Goal: Transaction & Acquisition: Book appointment/travel/reservation

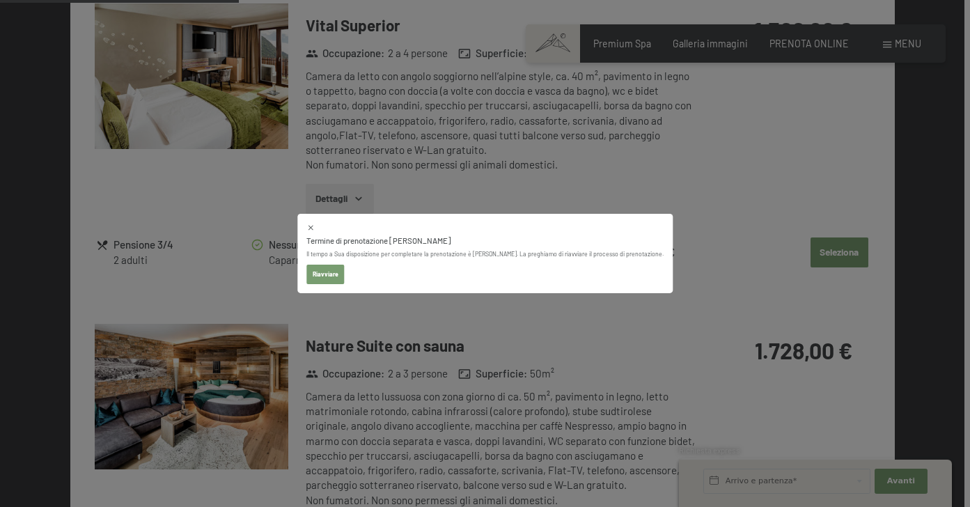
click at [345, 277] on button "Riavviare" at bounding box center [325, 274] width 38 height 19
select select "2025-11-01"
select select "2025-12-01"
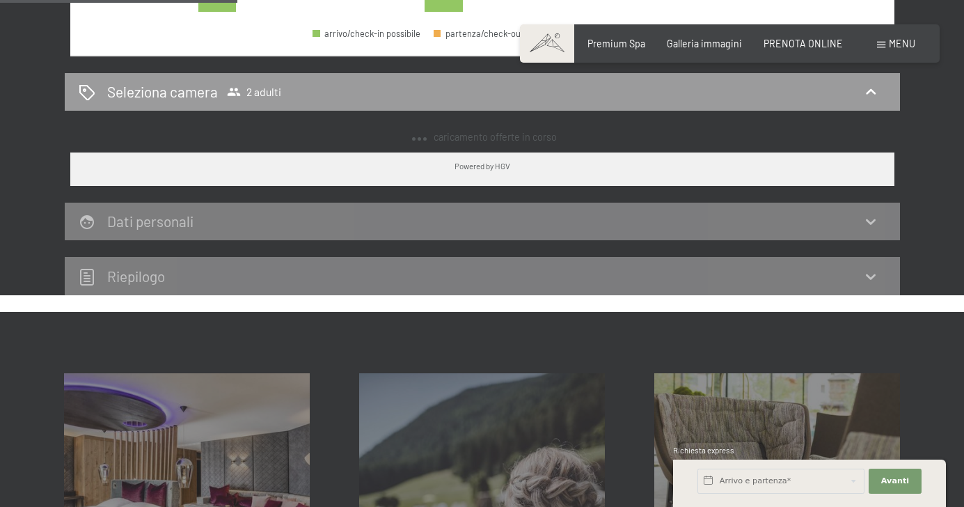
select select "2025-11-01"
select select "2025-12-01"
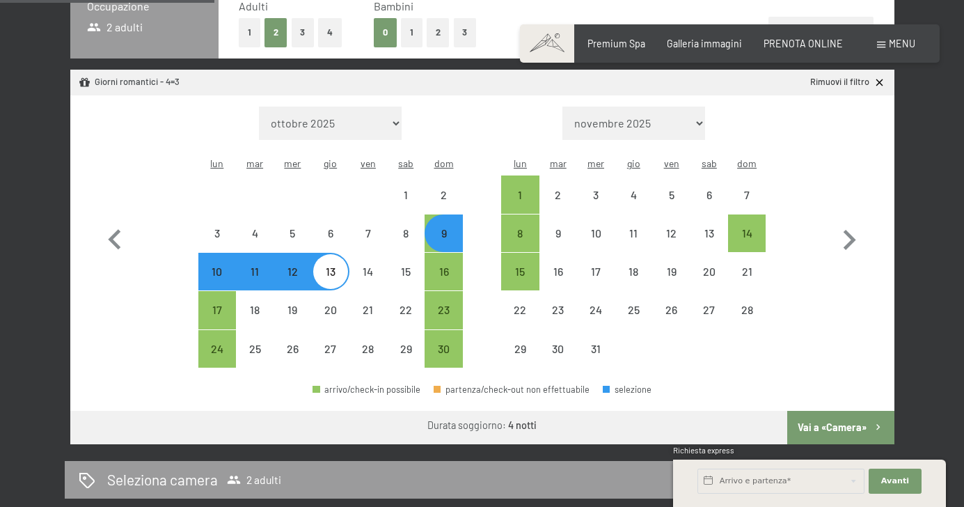
scroll to position [370, 0]
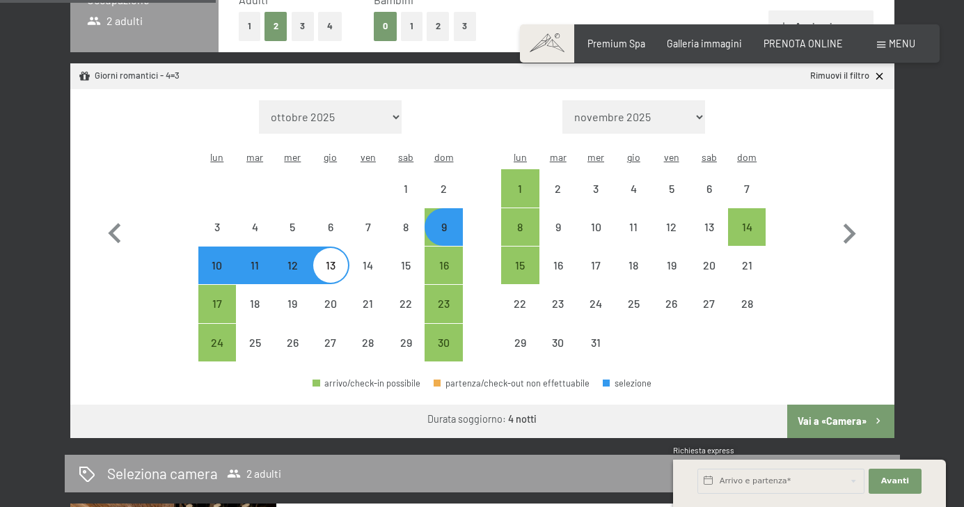
click at [833, 405] on button "Vai a «Camera»" at bounding box center [840, 421] width 107 height 33
select select "2025-11-01"
select select "2025-12-01"
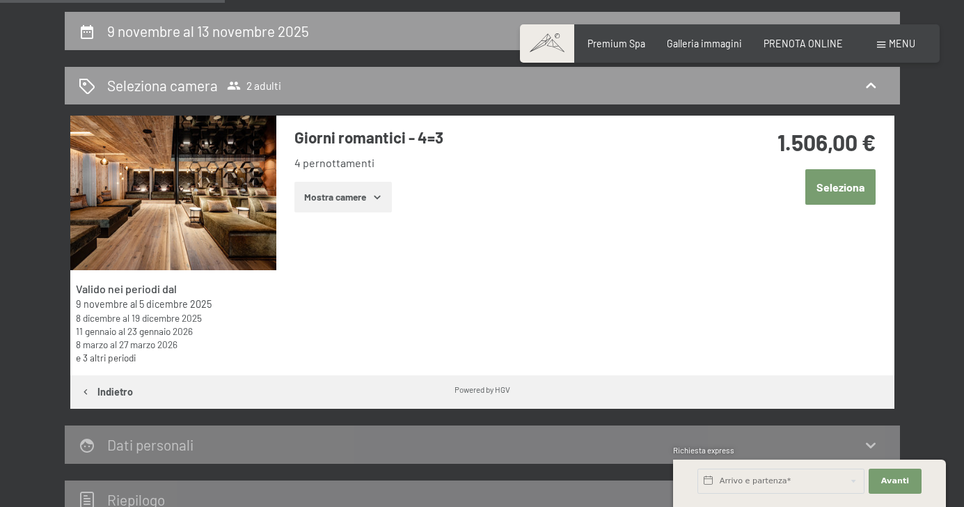
scroll to position [279, 0]
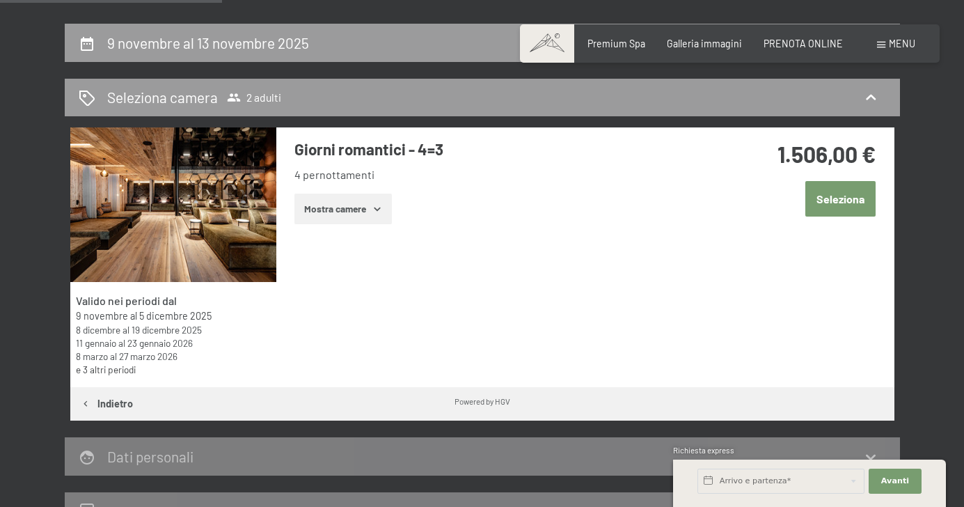
click at [376, 208] on icon "button" at bounding box center [377, 208] width 11 height 11
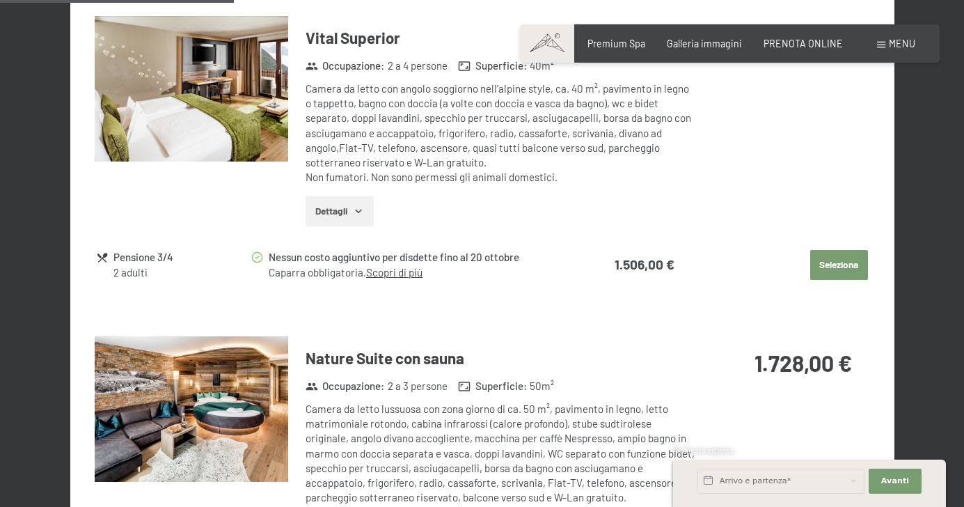
scroll to position [708, 0]
click at [201, 390] on img at bounding box center [192, 409] width 194 height 146
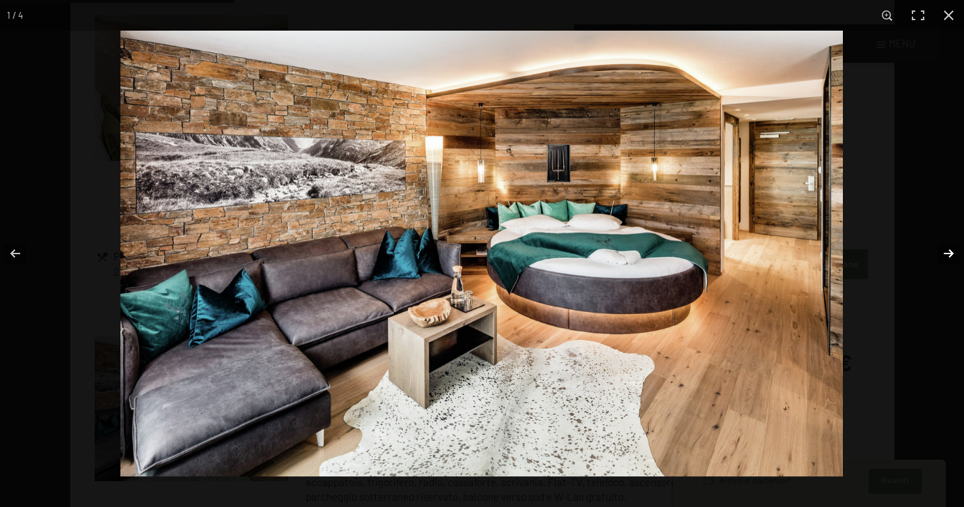
click at [951, 252] on button "button" at bounding box center [940, 254] width 49 height 70
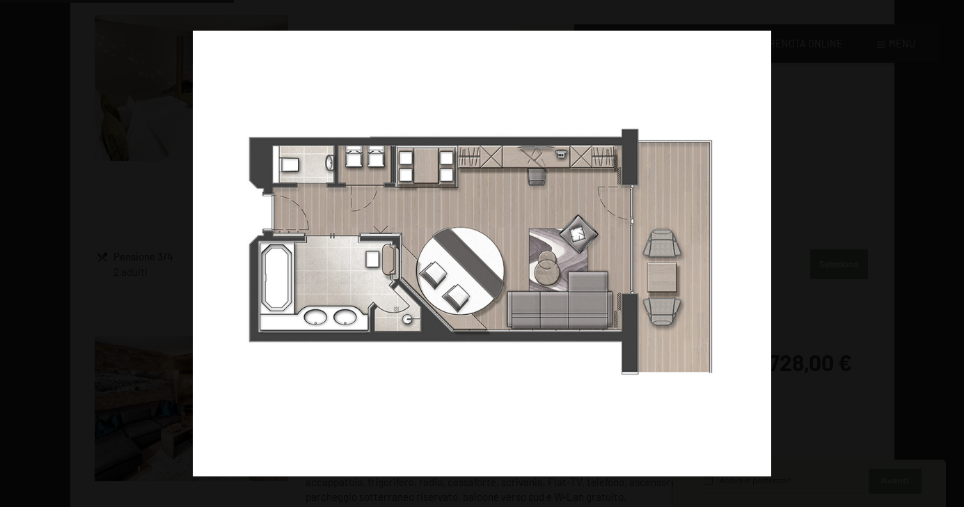
click at [951, 252] on button "button" at bounding box center [940, 254] width 49 height 70
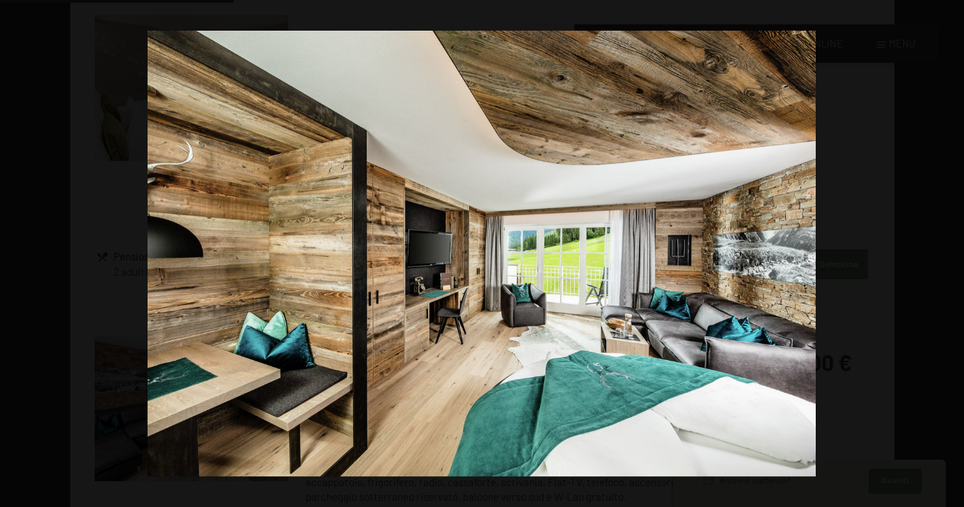
click at [951, 252] on button "button" at bounding box center [940, 254] width 49 height 70
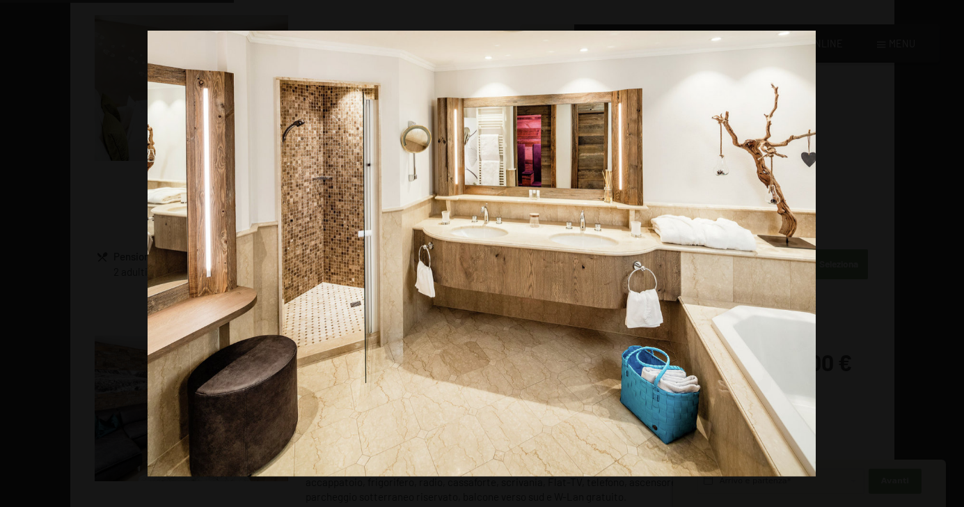
click at [951, 252] on button "button" at bounding box center [940, 254] width 49 height 70
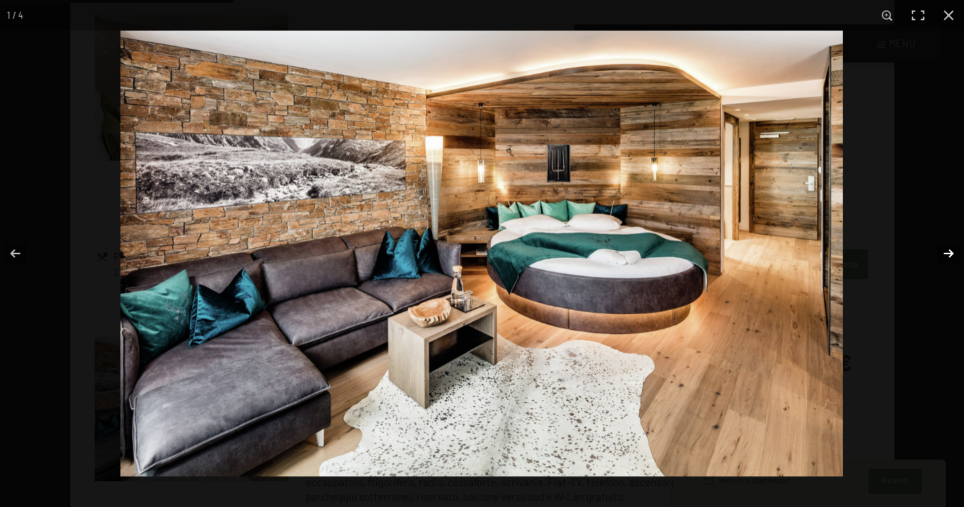
click at [947, 253] on button "button" at bounding box center [940, 254] width 49 height 70
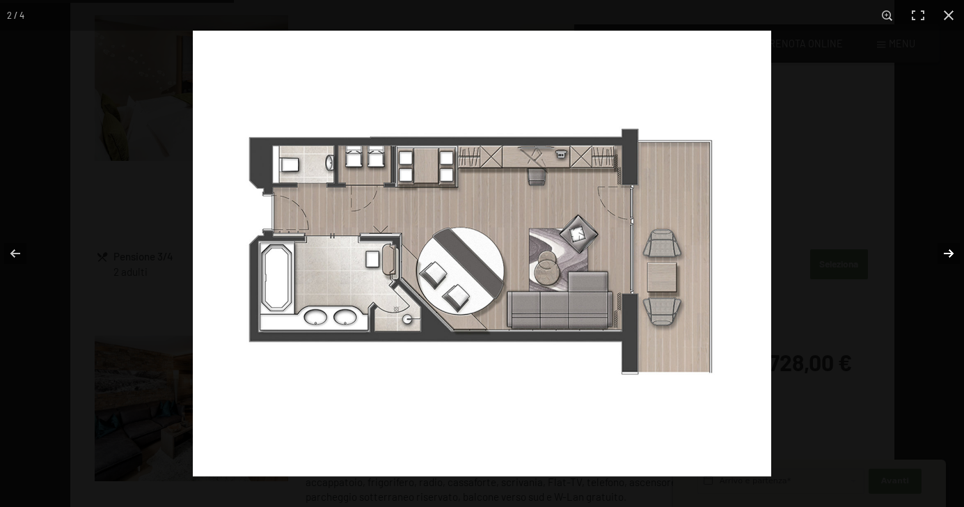
click at [947, 253] on button "button" at bounding box center [940, 254] width 49 height 70
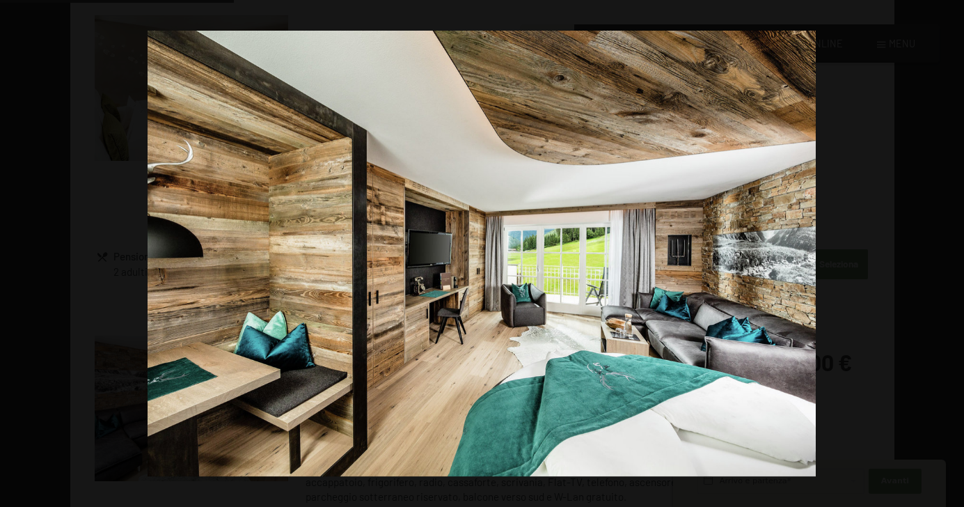
click at [947, 253] on button "button" at bounding box center [940, 254] width 49 height 70
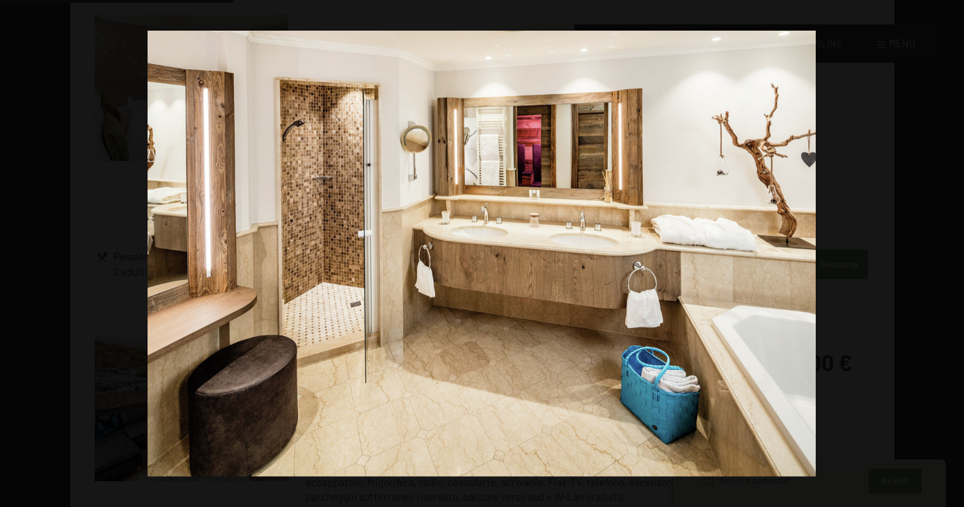
scroll to position [0, 0]
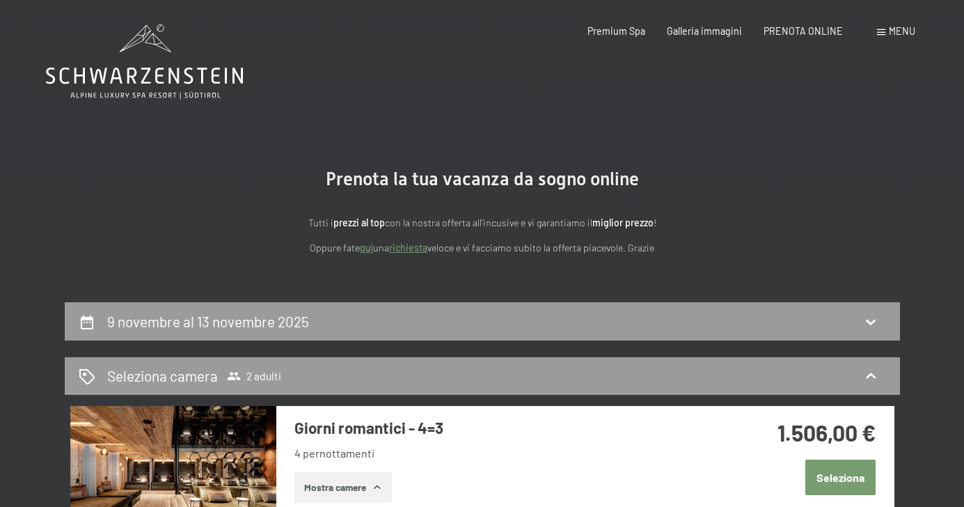
click at [0, 0] on button "button" at bounding box center [0, 0] width 0 height 0
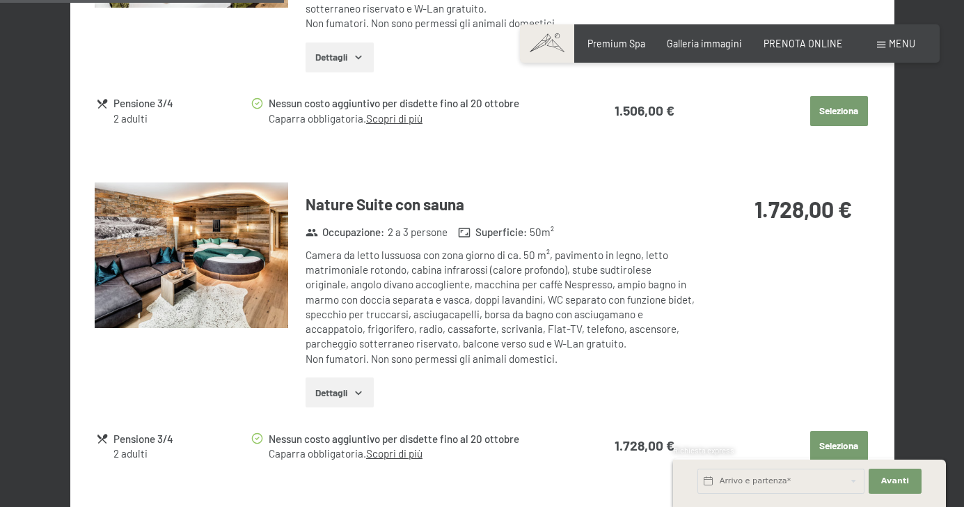
scroll to position [860, 0]
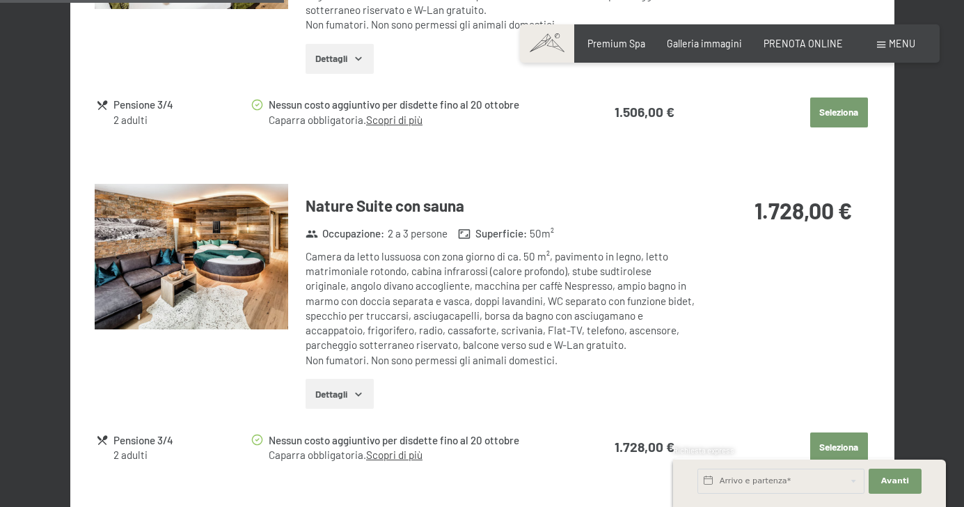
click at [244, 286] on img at bounding box center [192, 257] width 194 height 146
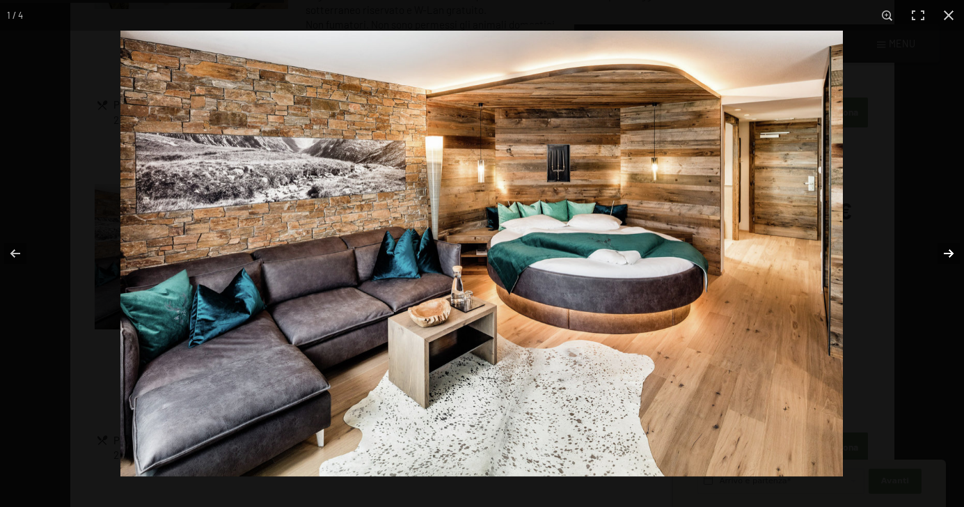
click at [951, 253] on button "button" at bounding box center [940, 254] width 49 height 70
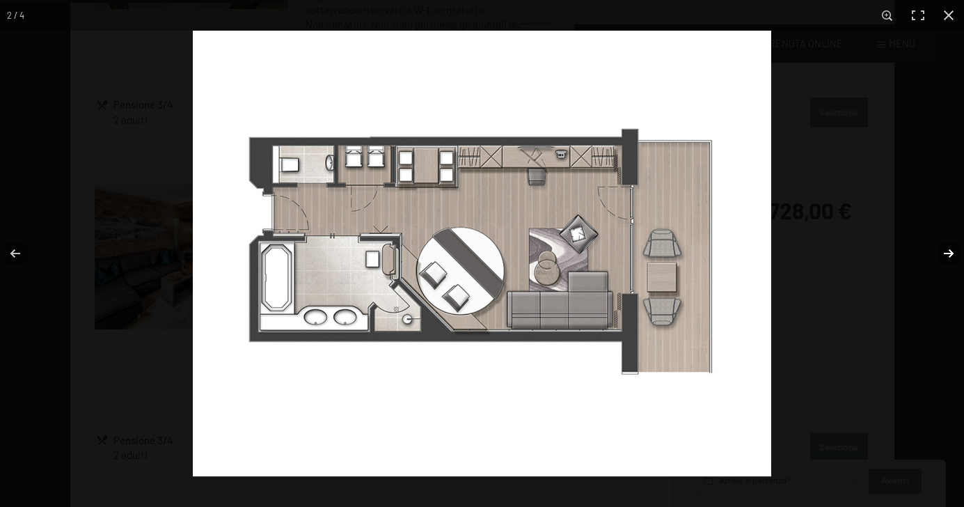
click at [951, 250] on button "button" at bounding box center [940, 254] width 49 height 70
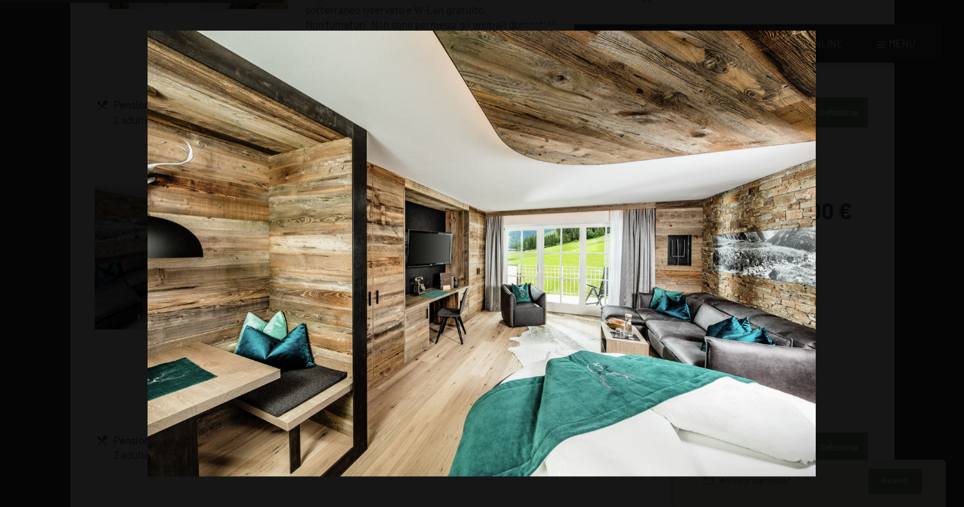
click at [951, 250] on button "button" at bounding box center [940, 254] width 49 height 70
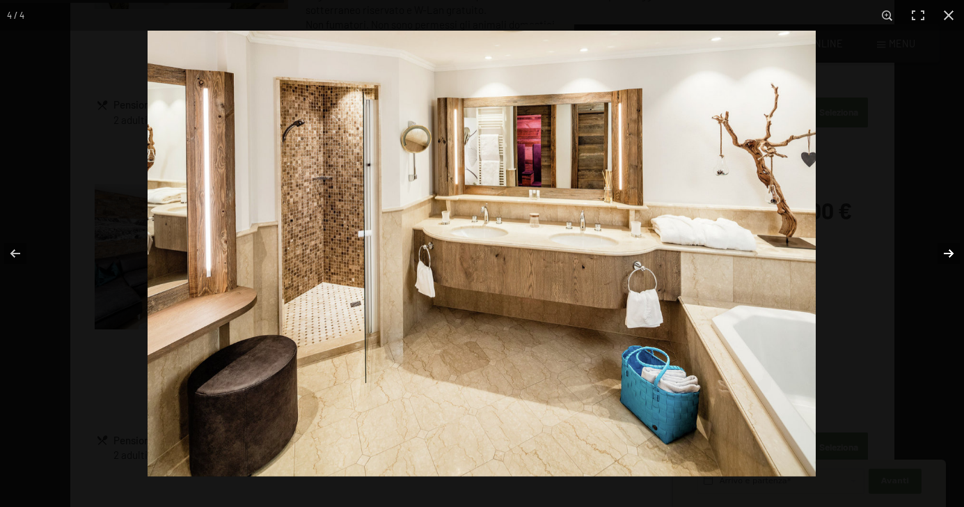
click at [950, 251] on button "button" at bounding box center [940, 254] width 49 height 70
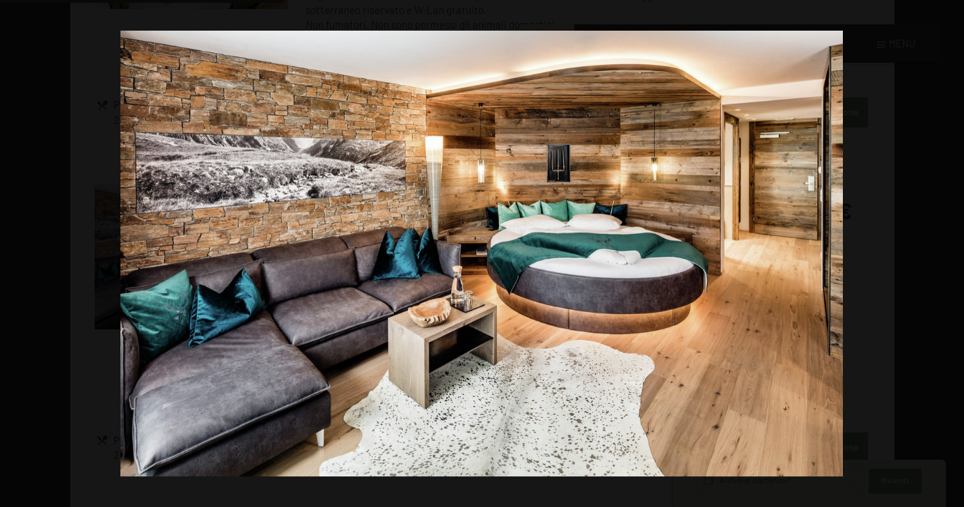
click at [950, 251] on button "button" at bounding box center [940, 254] width 49 height 70
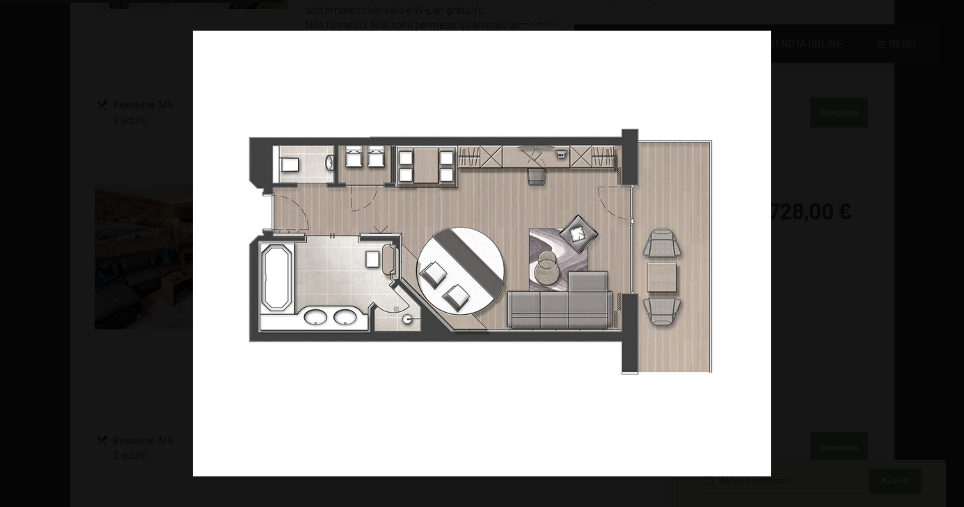
click at [950, 251] on button "button" at bounding box center [940, 254] width 49 height 70
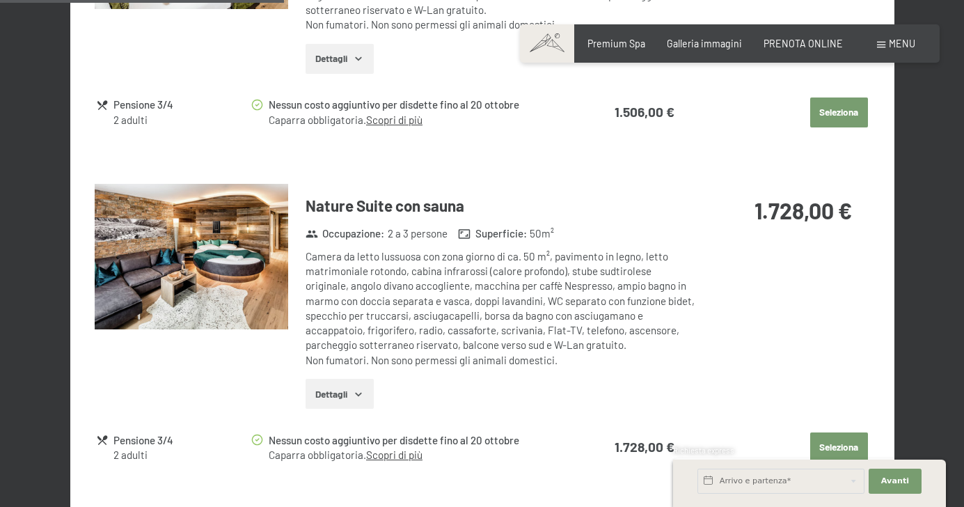
click at [0, 0] on button "button" at bounding box center [0, 0] width 0 height 0
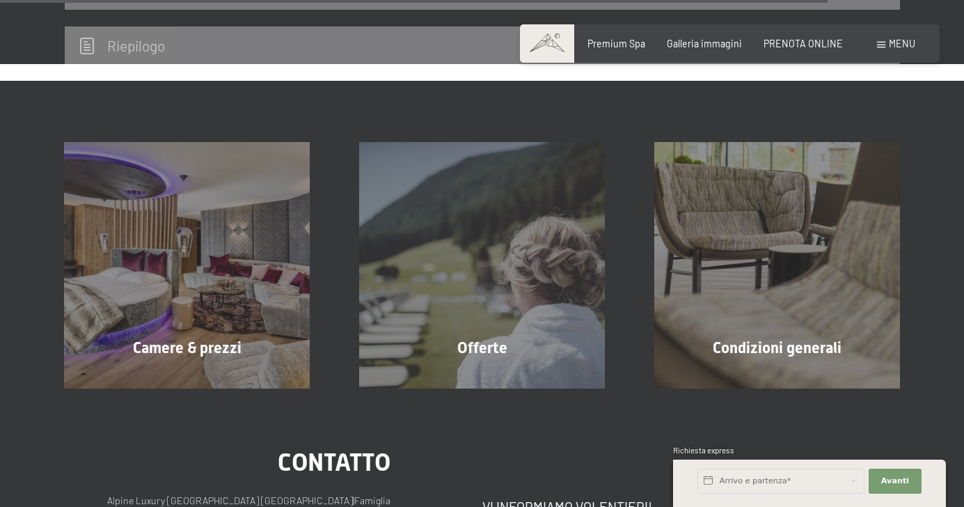
scroll to position [2511, 0]
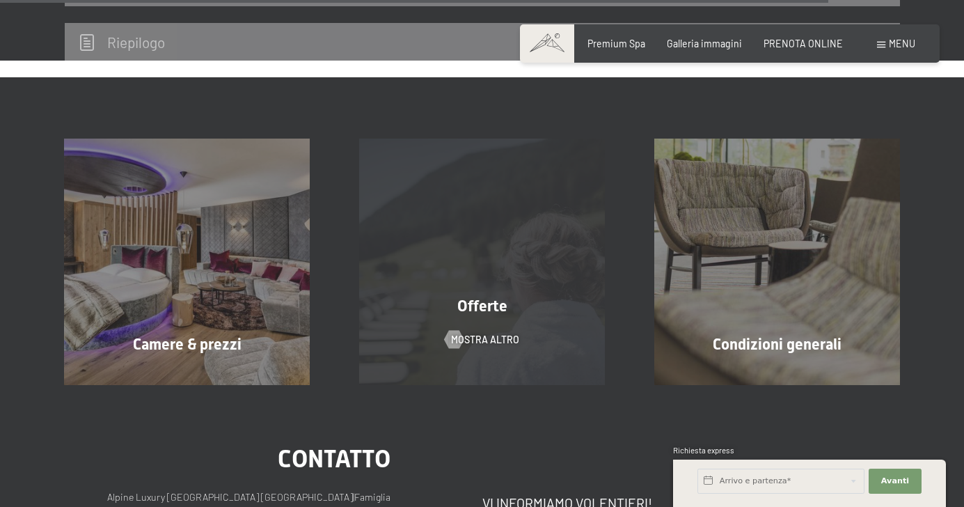
click at [484, 297] on span "Offerte" at bounding box center [482, 305] width 50 height 17
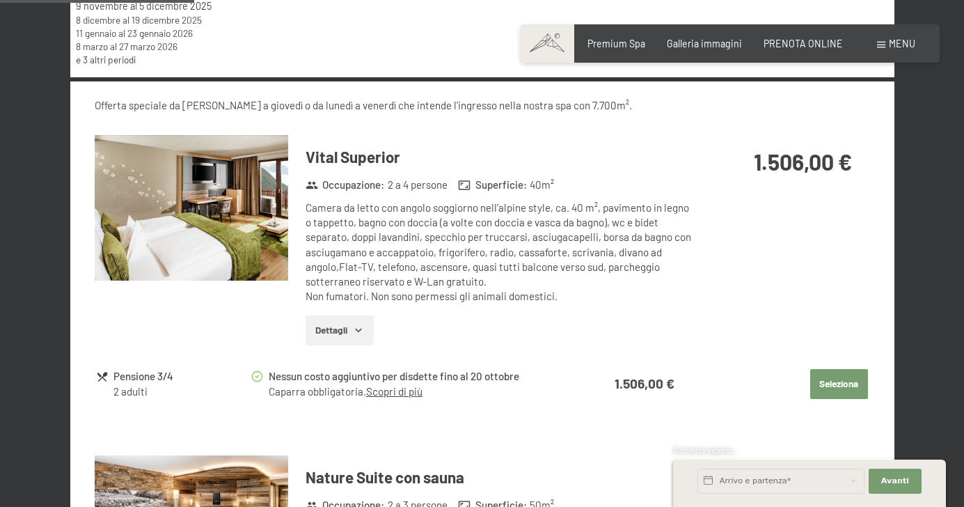
scroll to position [586, 0]
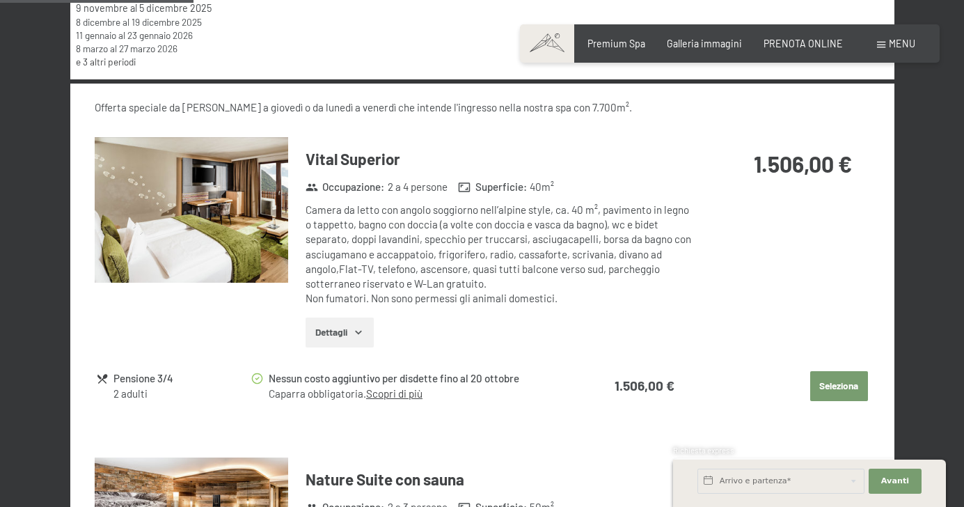
click at [366, 327] on button "Dettagli" at bounding box center [340, 332] width 68 height 31
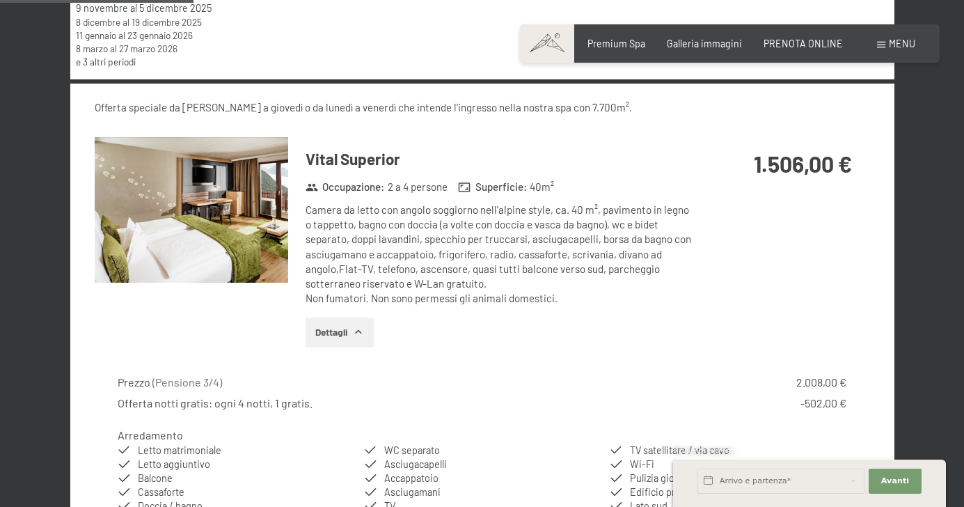
click at [366, 327] on button "Dettagli" at bounding box center [340, 332] width 68 height 31
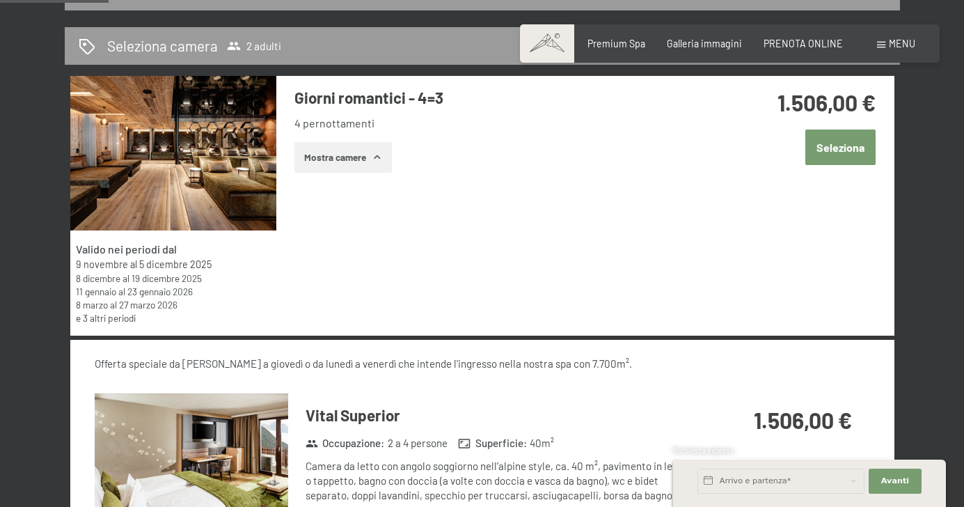
scroll to position [328, 0]
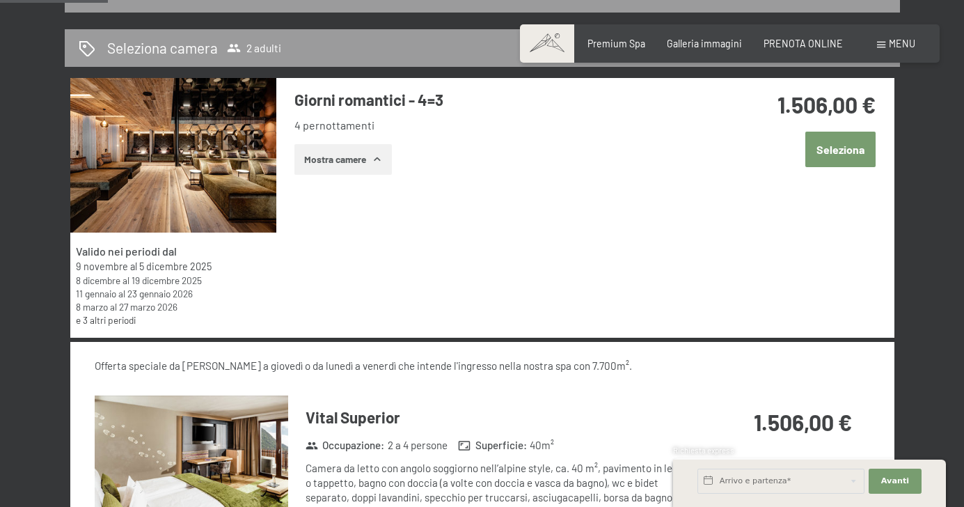
click at [358, 162] on button "Mostra camere" at bounding box center [343, 159] width 97 height 31
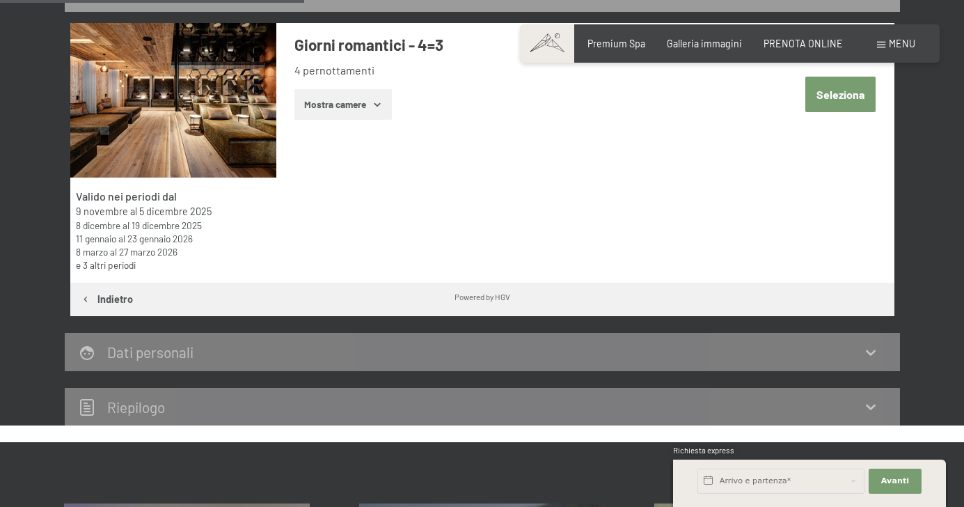
scroll to position [379, 0]
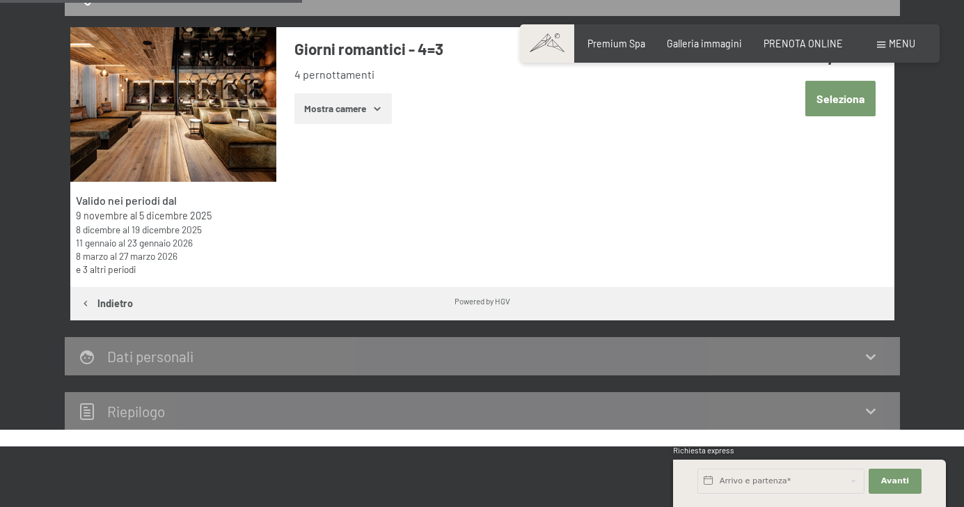
click at [383, 104] on icon "button" at bounding box center [377, 108] width 11 height 11
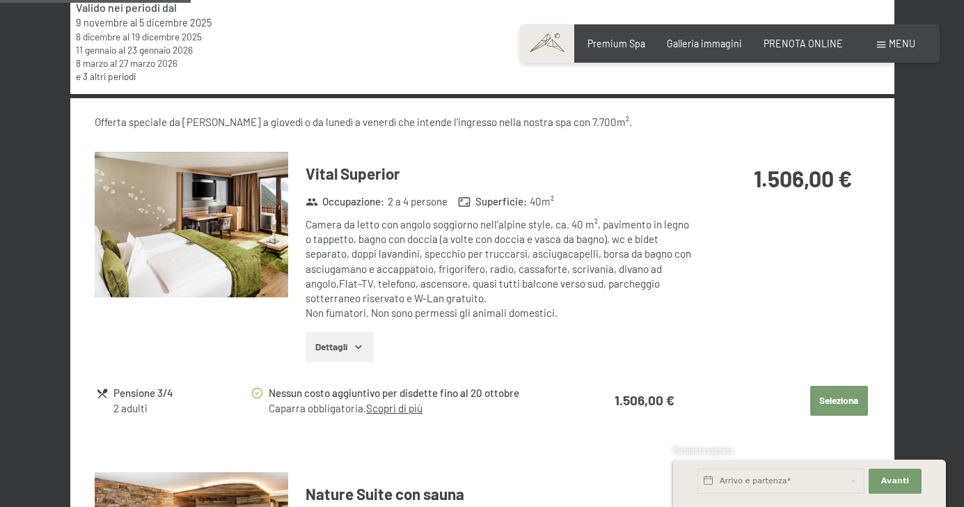
scroll to position [588, 0]
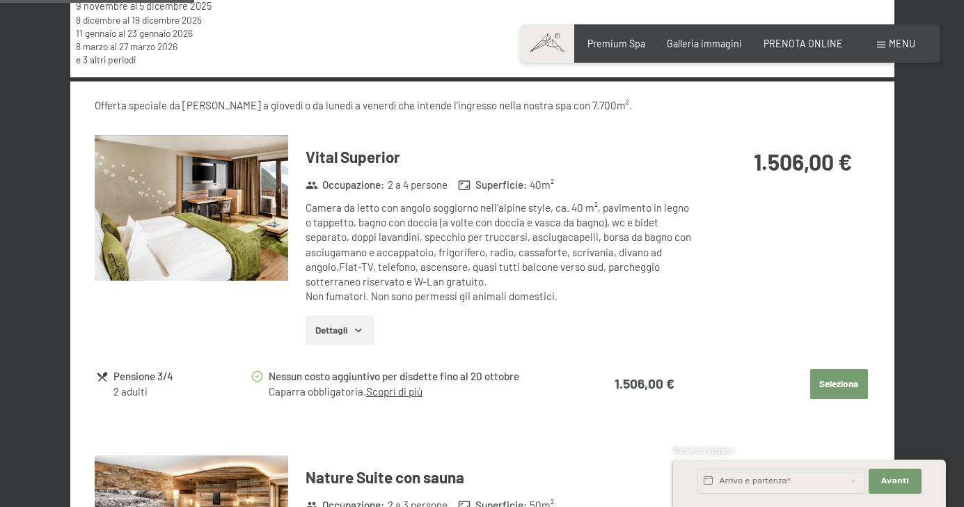
click at [198, 221] on img at bounding box center [192, 208] width 194 height 146
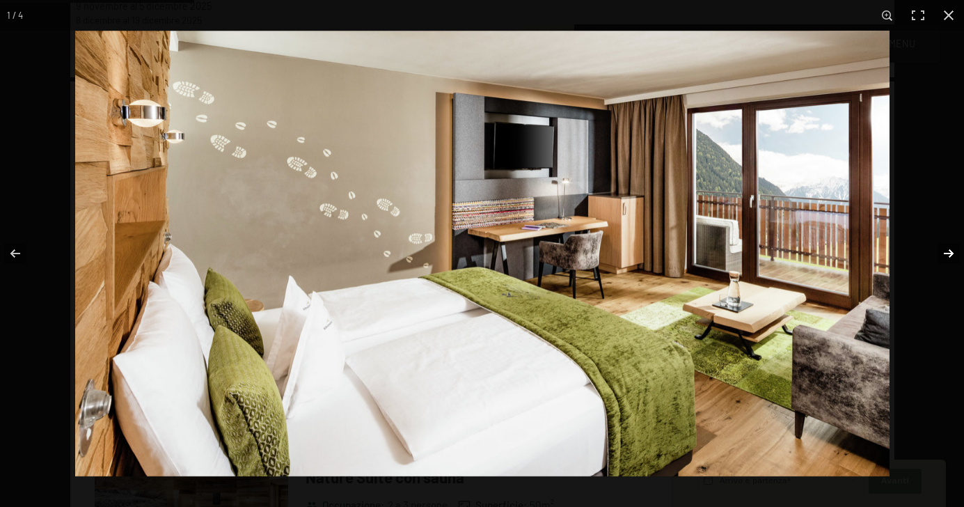
click at [950, 254] on button "button" at bounding box center [940, 254] width 49 height 70
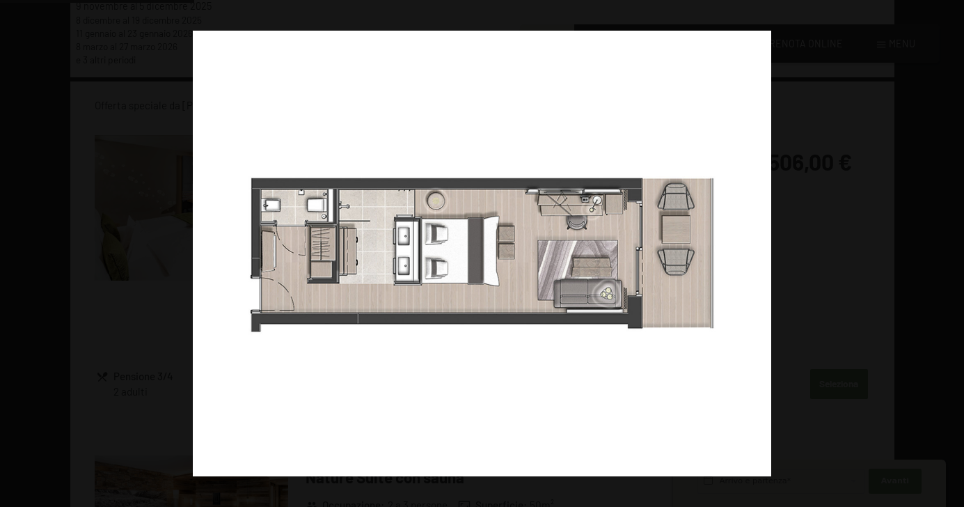
click at [950, 254] on button "button" at bounding box center [940, 254] width 49 height 70
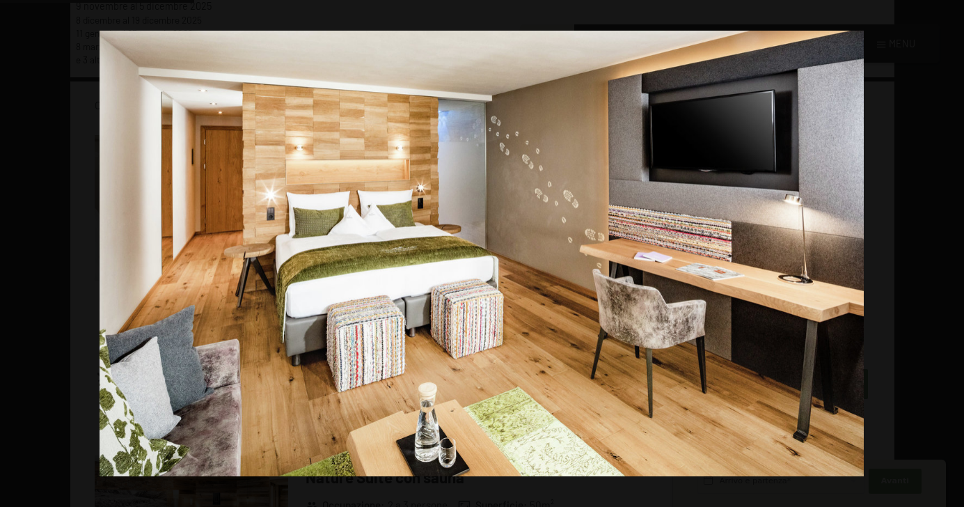
click at [950, 254] on button "button" at bounding box center [940, 254] width 49 height 70
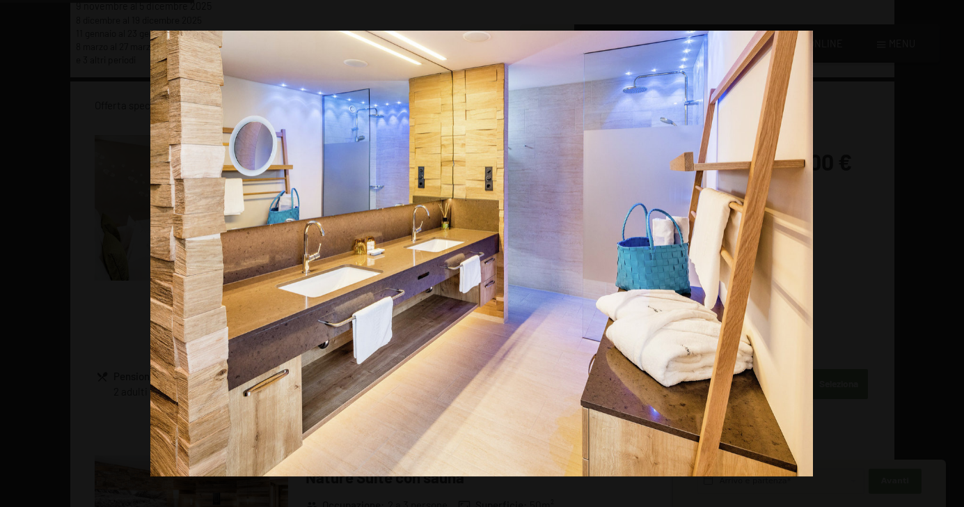
click at [950, 254] on button "button" at bounding box center [940, 254] width 49 height 70
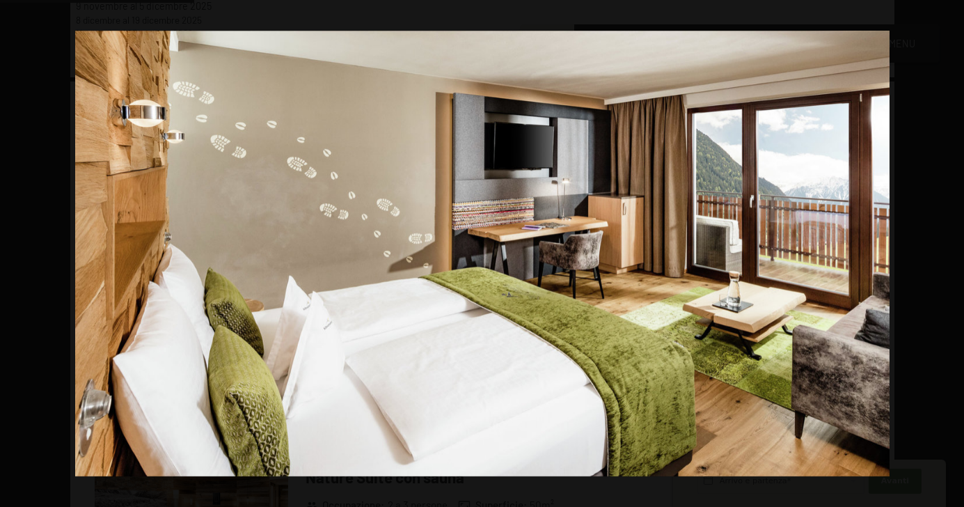
click at [950, 254] on button "button" at bounding box center [940, 254] width 49 height 70
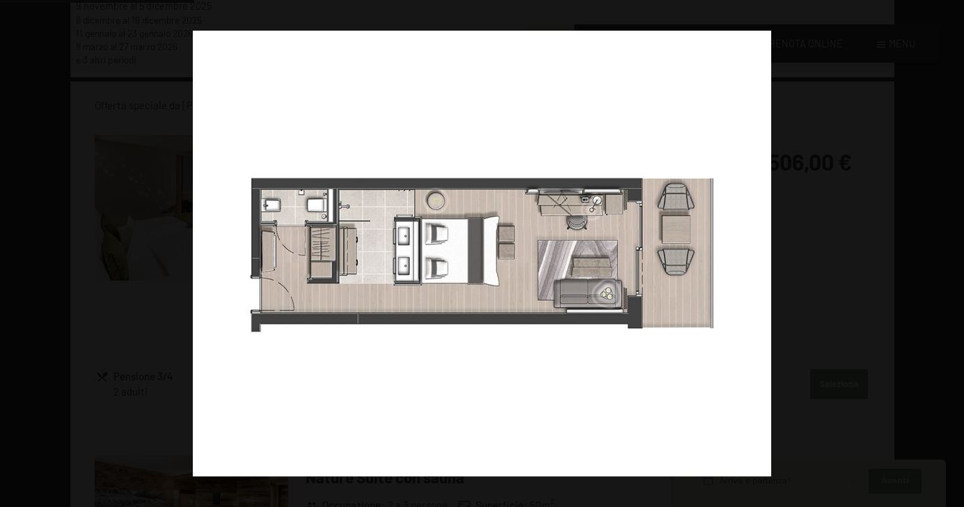
click at [950, 254] on button "button" at bounding box center [940, 254] width 49 height 70
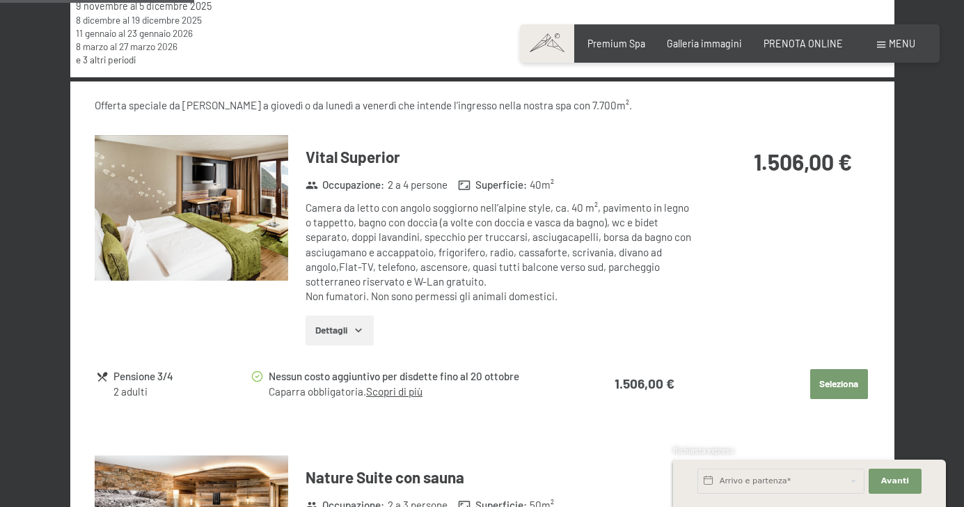
click at [0, 0] on button "button" at bounding box center [0, 0] width 0 height 0
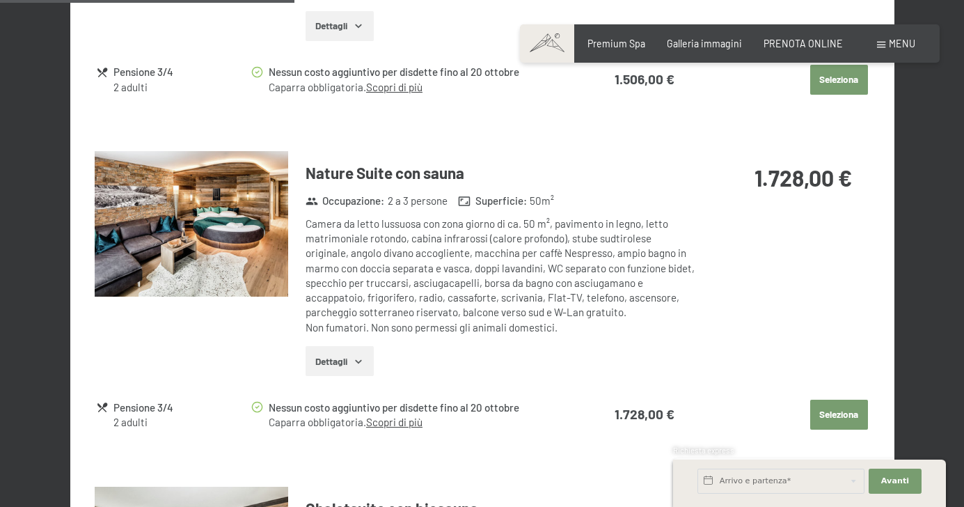
scroll to position [893, 0]
click at [181, 243] on img at bounding box center [192, 223] width 194 height 146
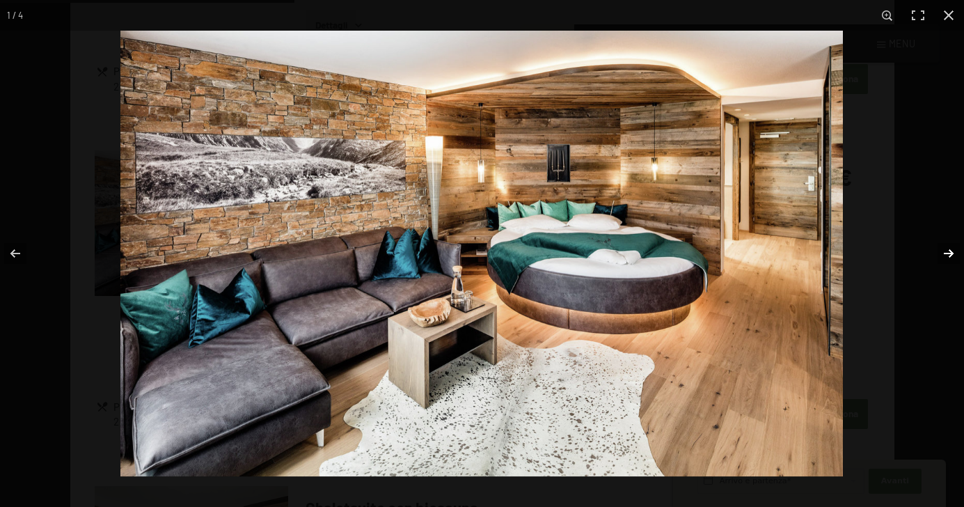
click at [950, 251] on button "button" at bounding box center [940, 254] width 49 height 70
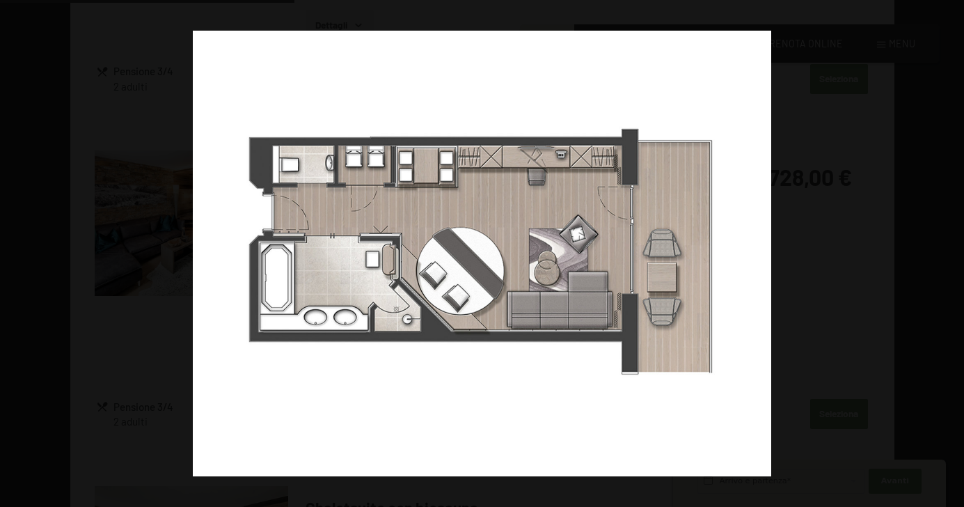
click at [949, 252] on button "button" at bounding box center [940, 254] width 49 height 70
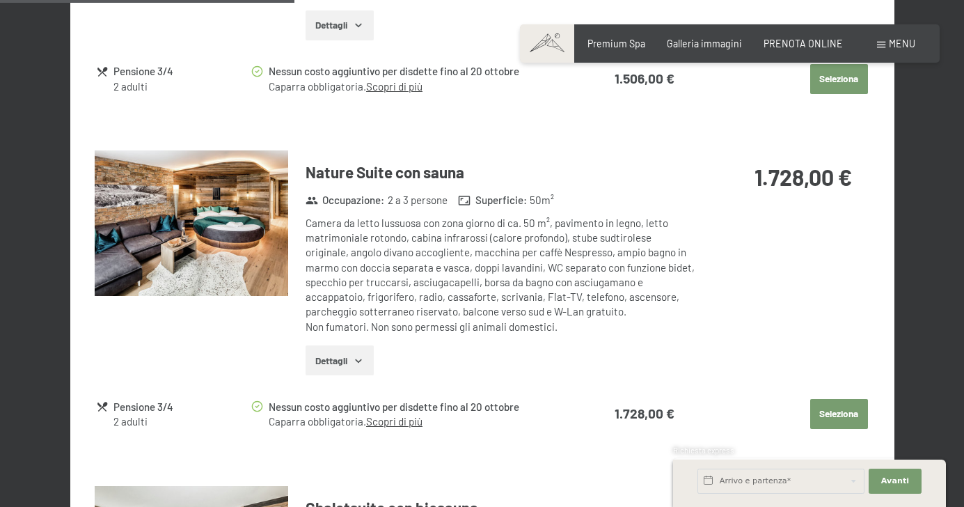
click at [0, 0] on button "button" at bounding box center [0, 0] width 0 height 0
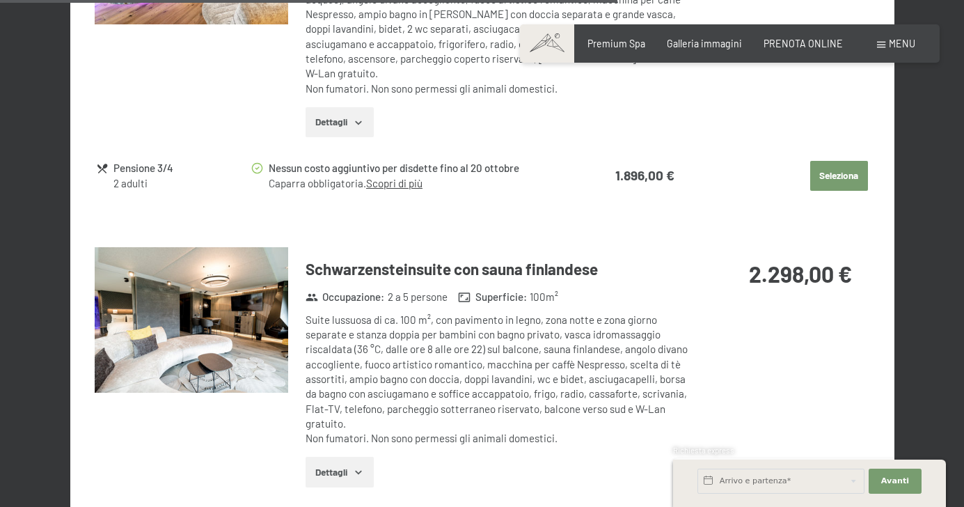
scroll to position [1859, 0]
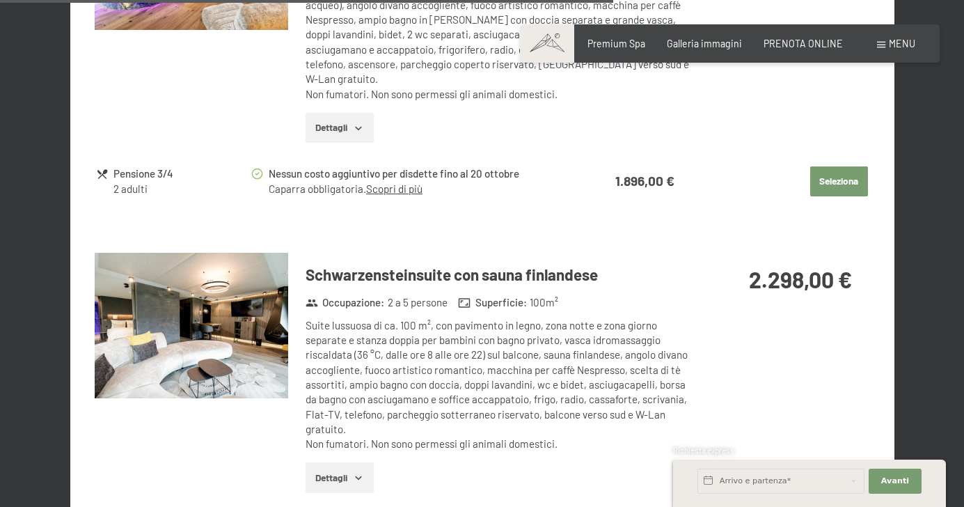
click at [411, 182] on link "Scopri di più" at bounding box center [394, 188] width 56 height 13
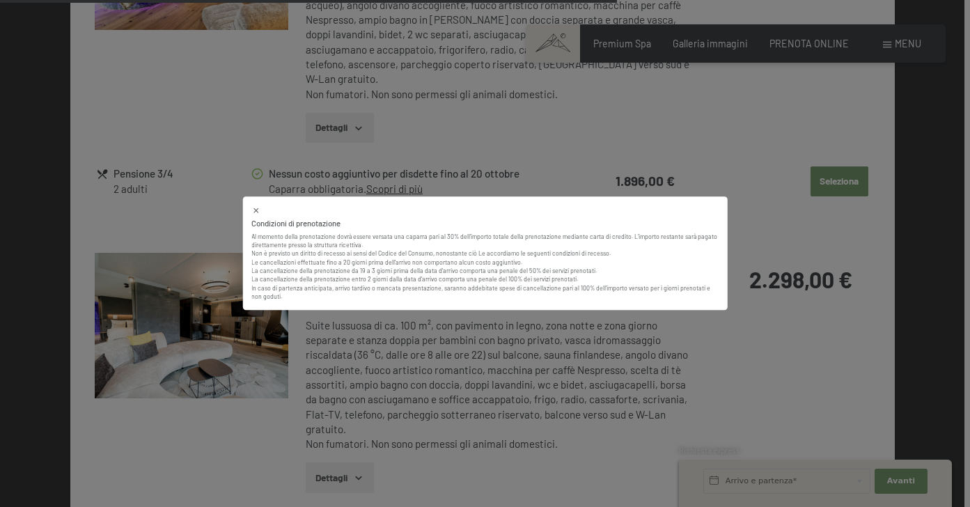
click at [507, 228] on div "Condizioni di prenotazione" at bounding box center [484, 224] width 466 height 11
click at [776, 363] on div "Condizioni di prenotazione Al momento della prenotazione dovrà essere versata u…" at bounding box center [485, 253] width 970 height 507
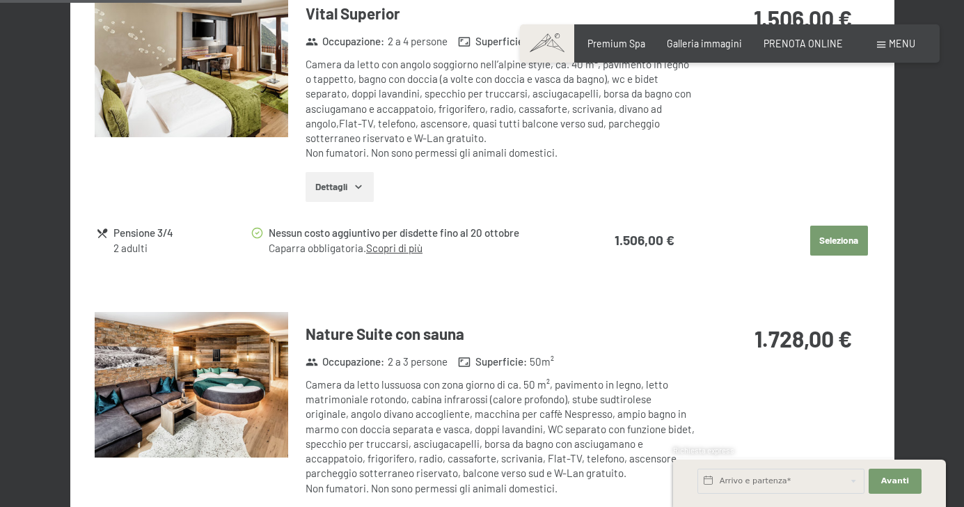
scroll to position [732, 0]
click at [842, 235] on button "Seleziona" at bounding box center [839, 240] width 58 height 31
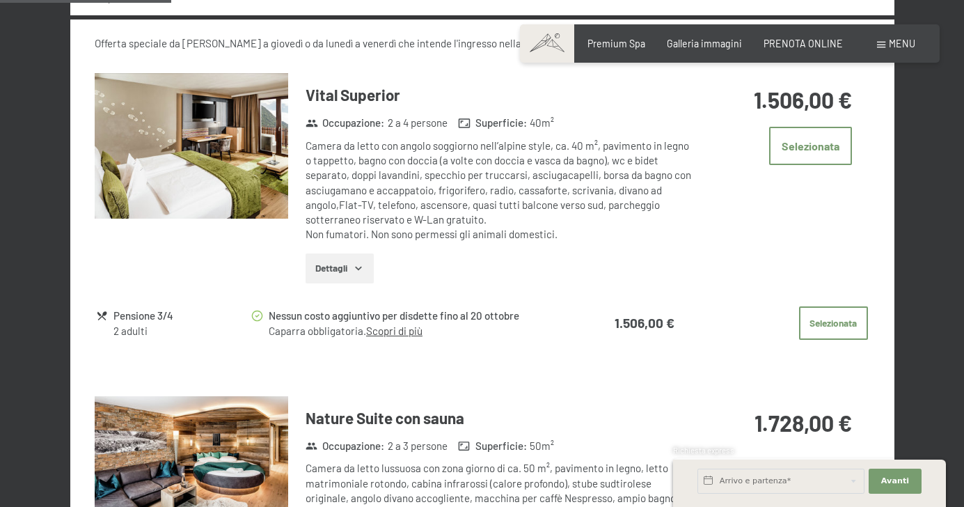
scroll to position [654, 0]
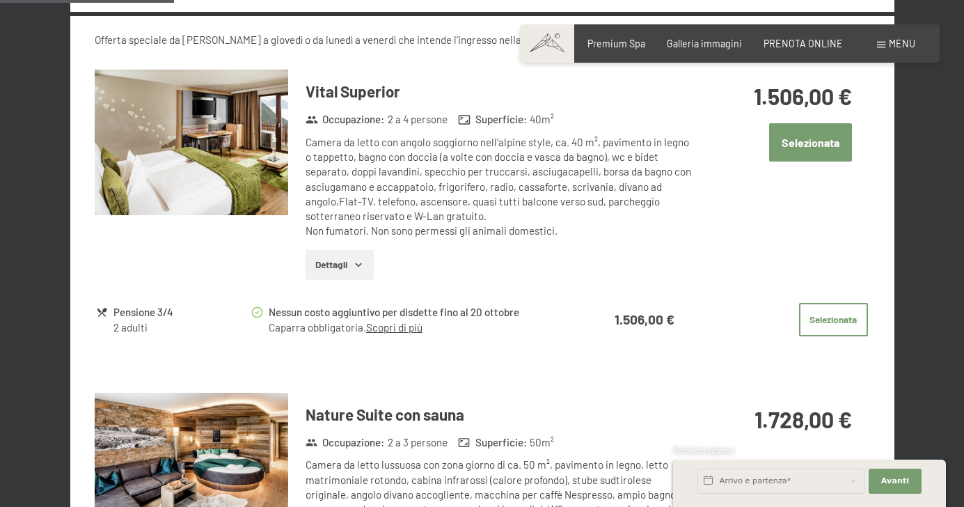
click at [820, 141] on button "Selezionata" at bounding box center [810, 142] width 83 height 38
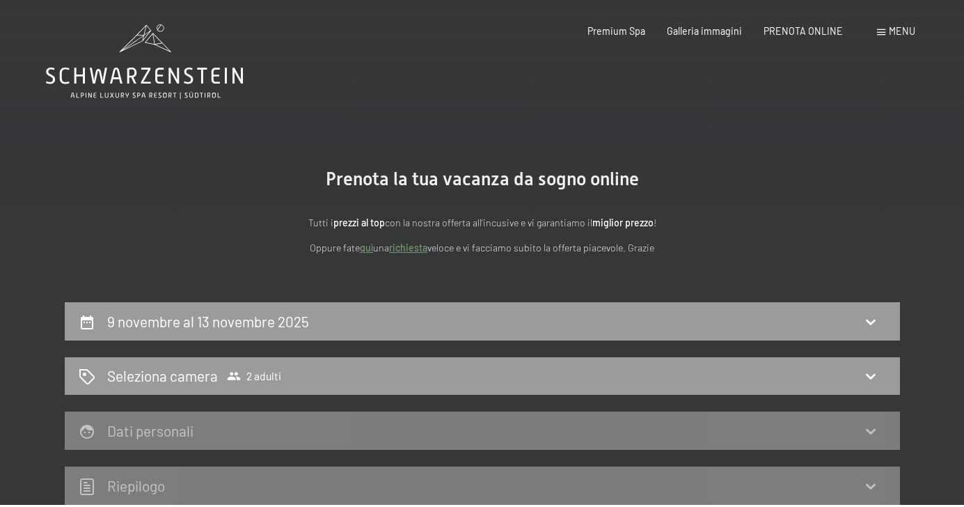
scroll to position [0, 0]
click at [748, 430] on div "Dati personali" at bounding box center [483, 431] width 808 height 20
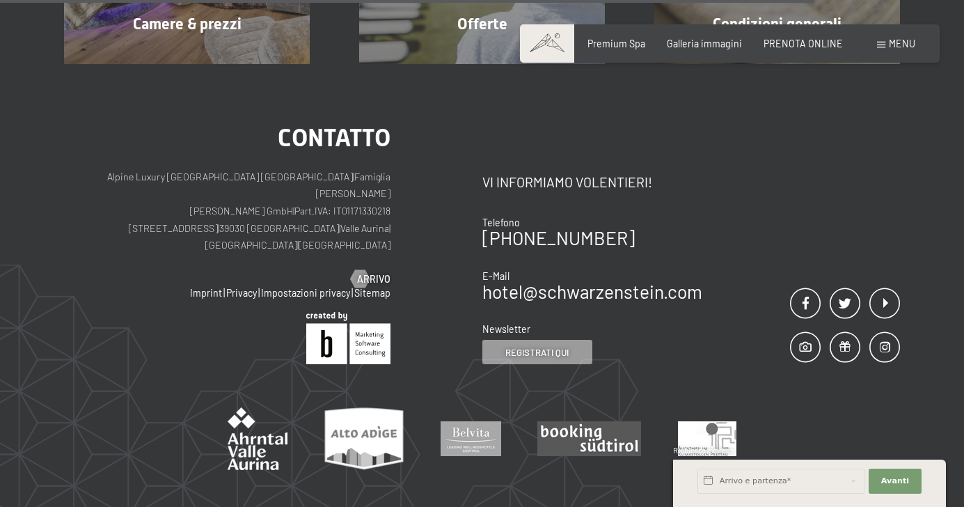
scroll to position [764, 0]
click at [838, 483] on input "text" at bounding box center [781, 481] width 167 height 25
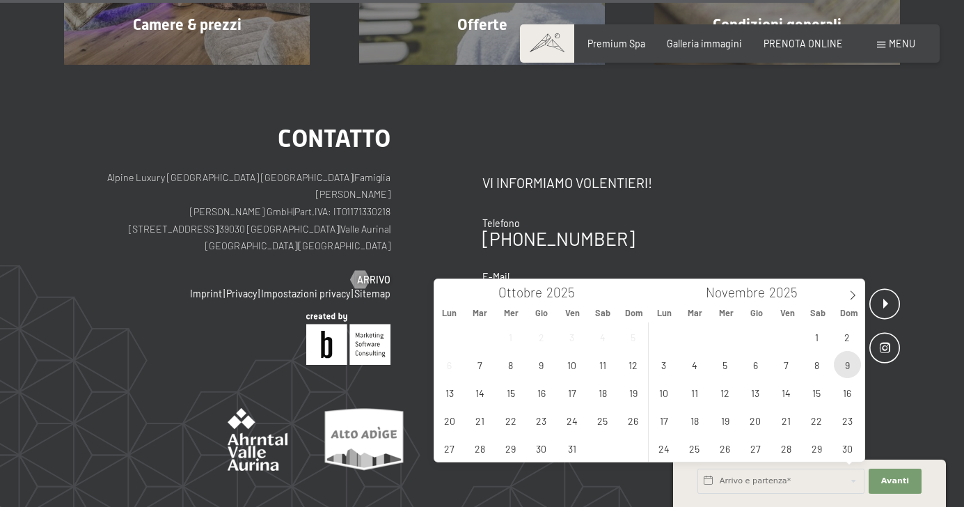
click at [845, 366] on span "9" at bounding box center [847, 364] width 27 height 27
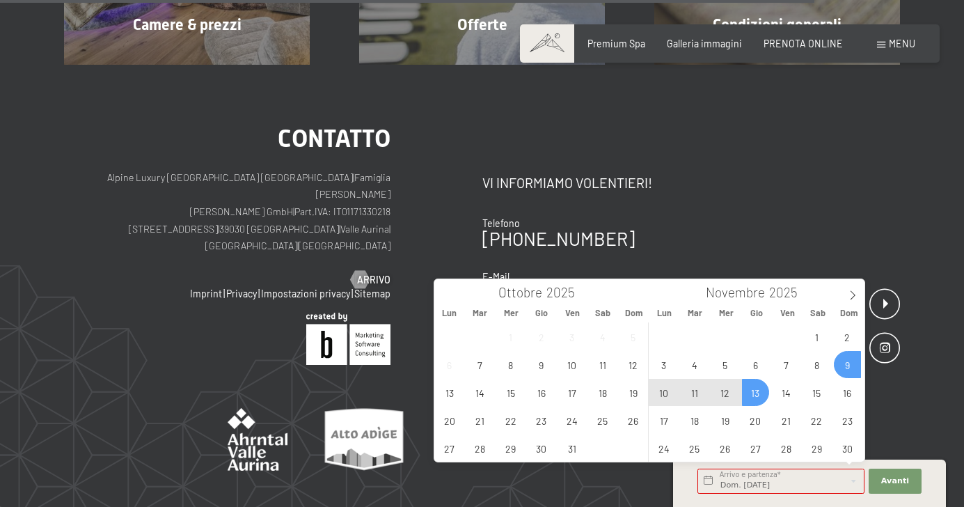
click at [764, 391] on span "13" at bounding box center [755, 392] width 27 height 27
type input "Dom. 09/11/2025 - Gio. 13/11/2025"
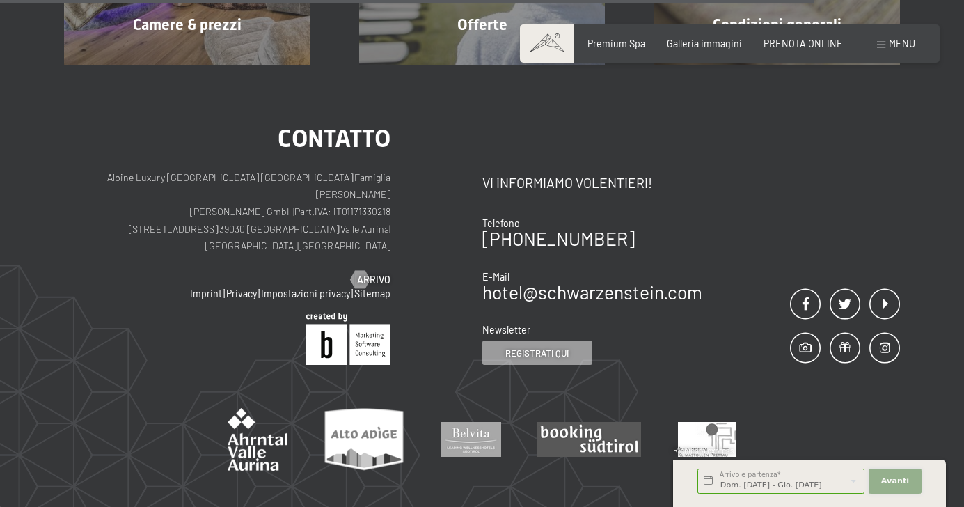
click at [887, 483] on span "Avanti" at bounding box center [895, 481] width 28 height 11
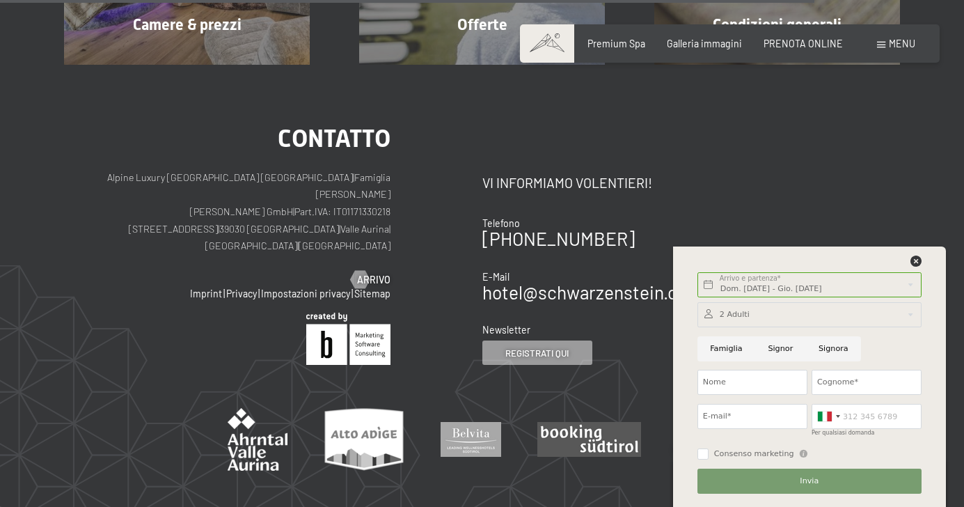
click at [781, 348] on input "Signor" at bounding box center [780, 348] width 51 height 25
radio input "true"
type input "tomaso"
type input "tarini"
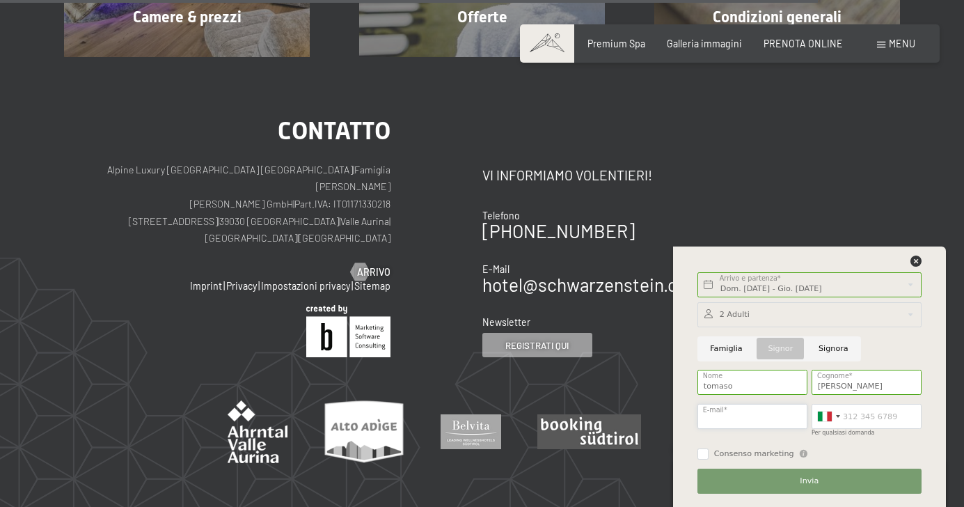
scroll to position [773, 0]
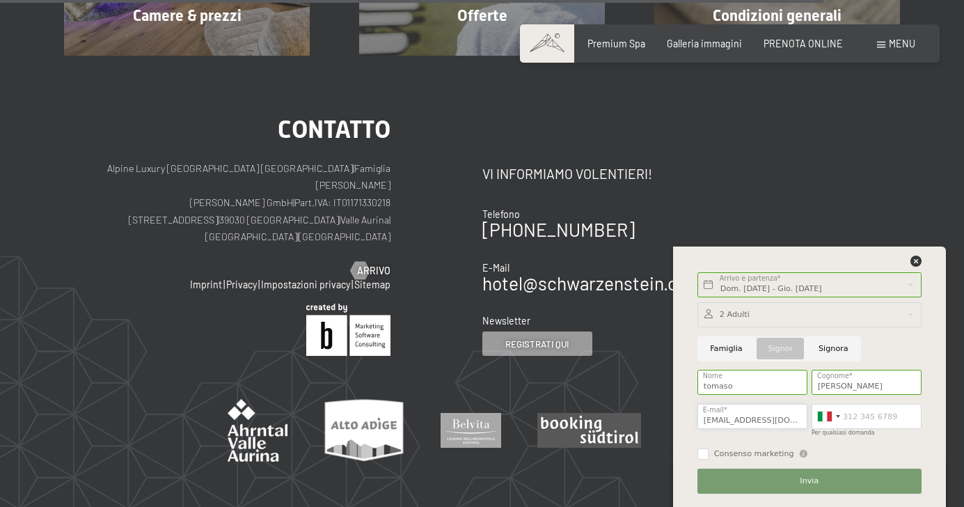
type input "tomasot@tin.it"
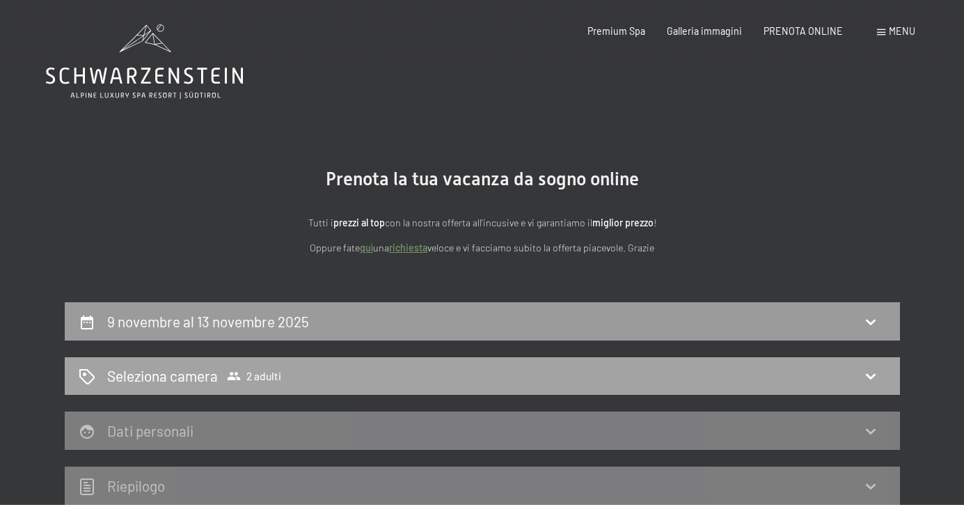
scroll to position [0, 0]
type input "3382168928"
click at [194, 372] on h2 "Seleziona camera" at bounding box center [162, 376] width 111 height 20
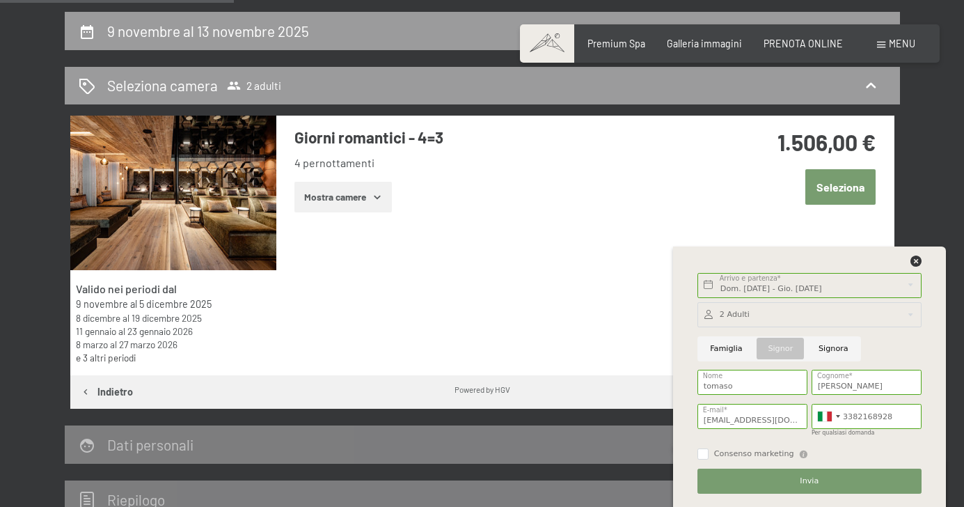
scroll to position [293, 0]
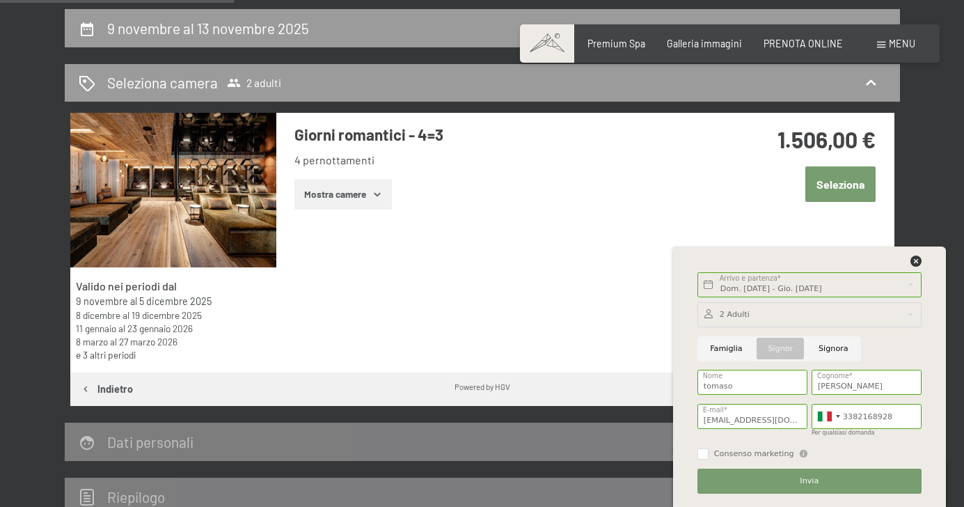
click at [338, 185] on button "Mostra camere" at bounding box center [343, 194] width 97 height 31
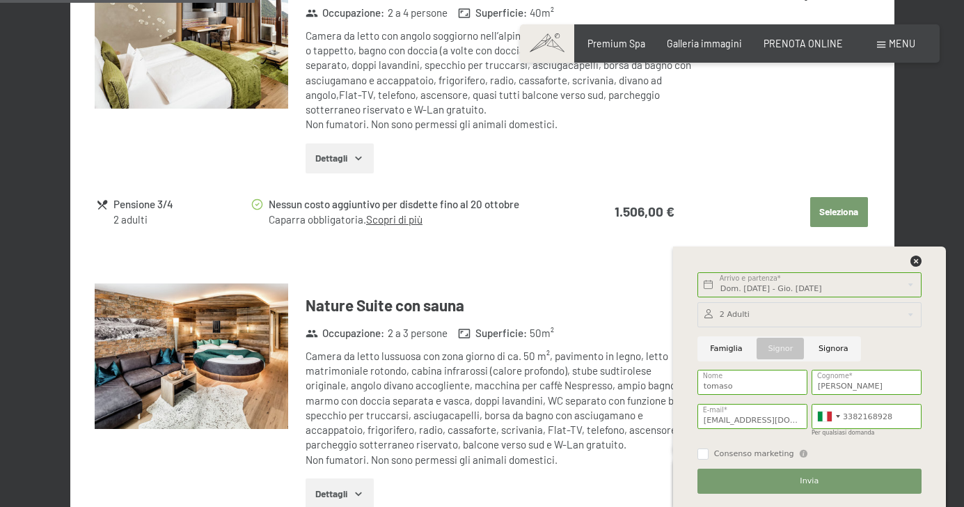
scroll to position [758, 0]
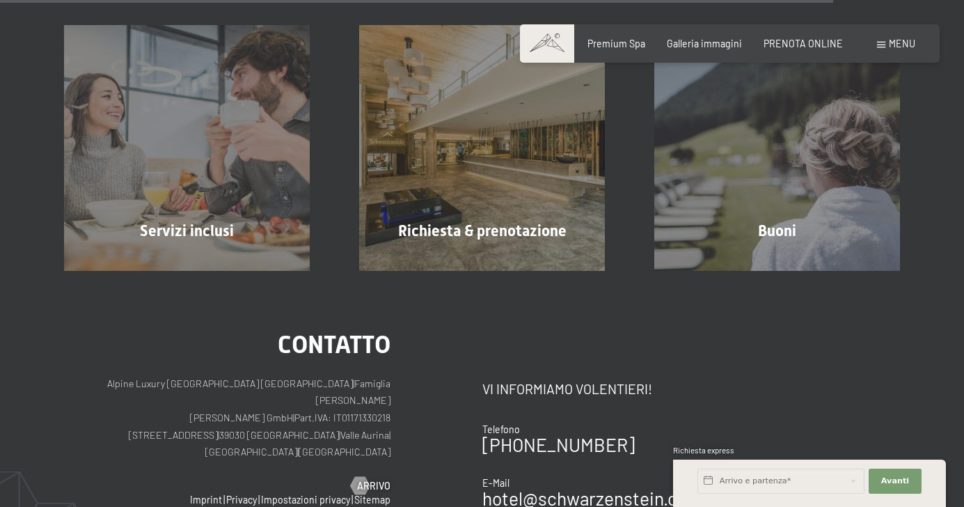
scroll to position [2013, 0]
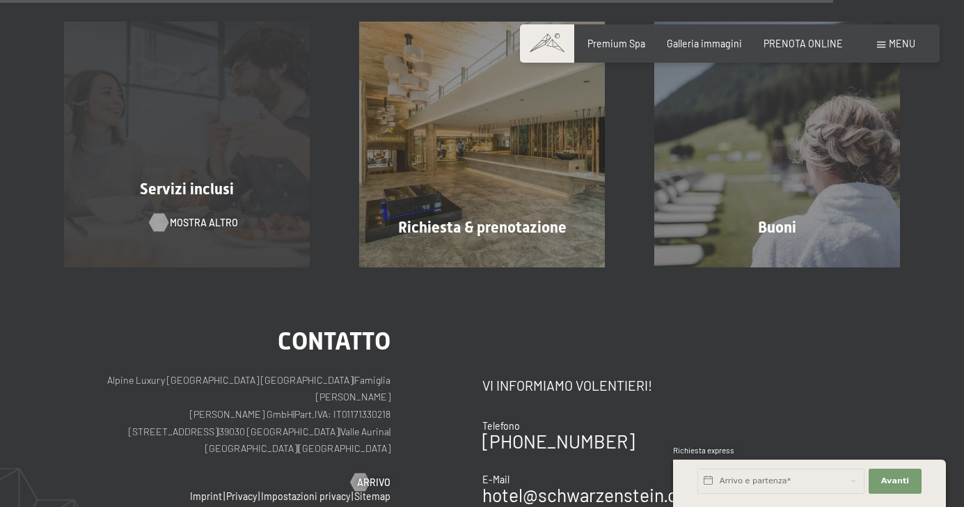
click at [180, 216] on span "mostra altro" at bounding box center [204, 223] width 68 height 14
